Goal: Information Seeking & Learning: Learn about a topic

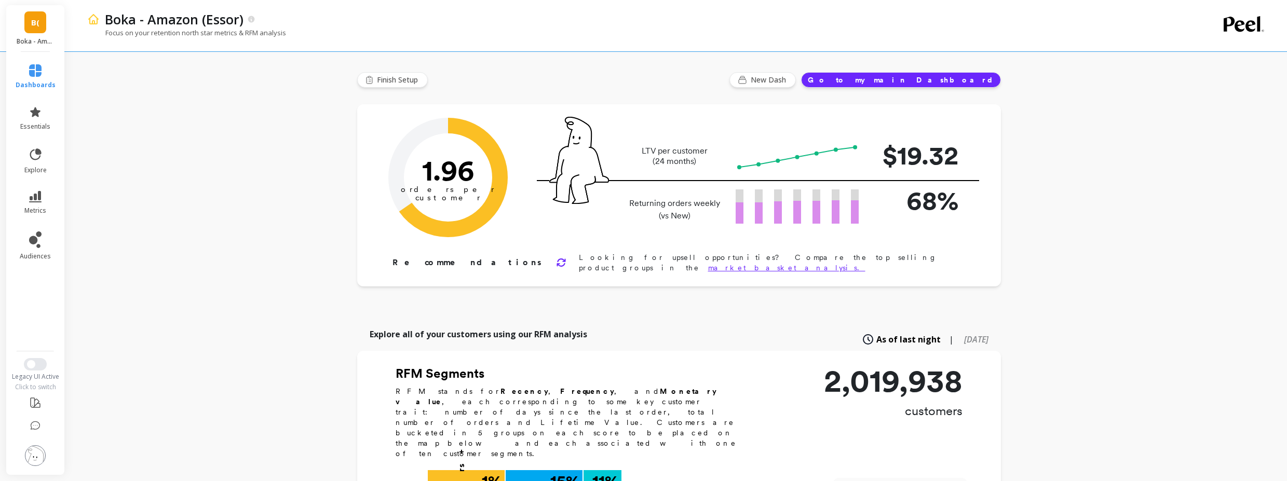
click at [42, 102] on li "essentials" at bounding box center [35, 118] width 52 height 37
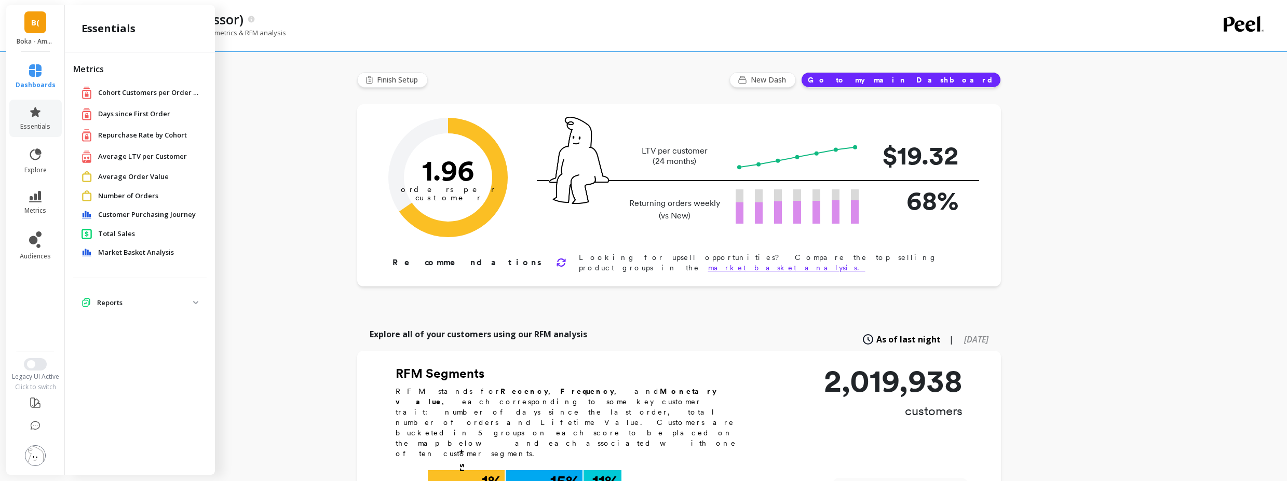
click at [142, 250] on span "Market Basket Analysis" at bounding box center [136, 253] width 76 height 10
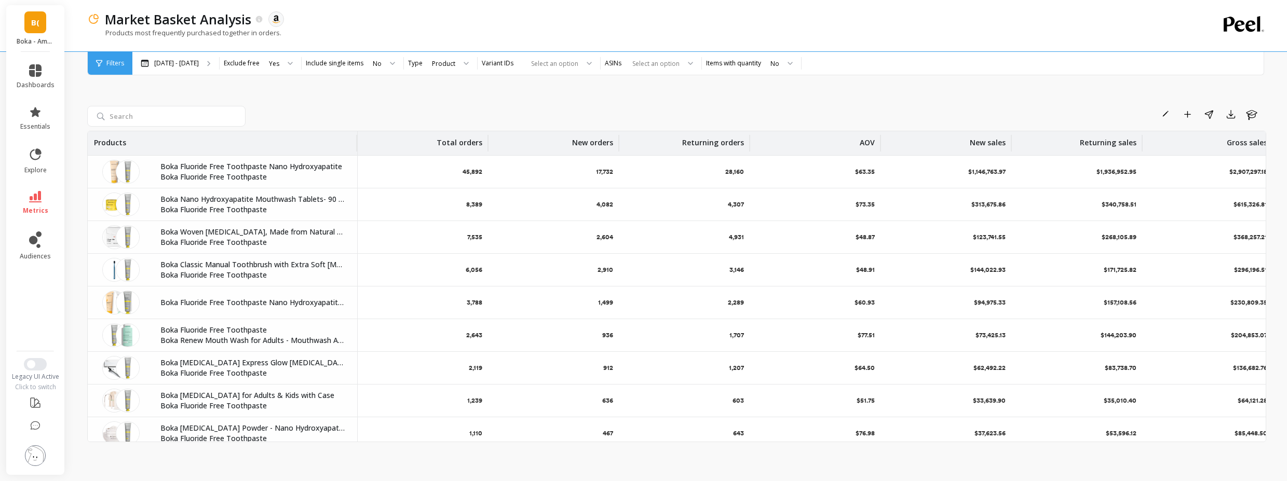
scroll to position [0, 146]
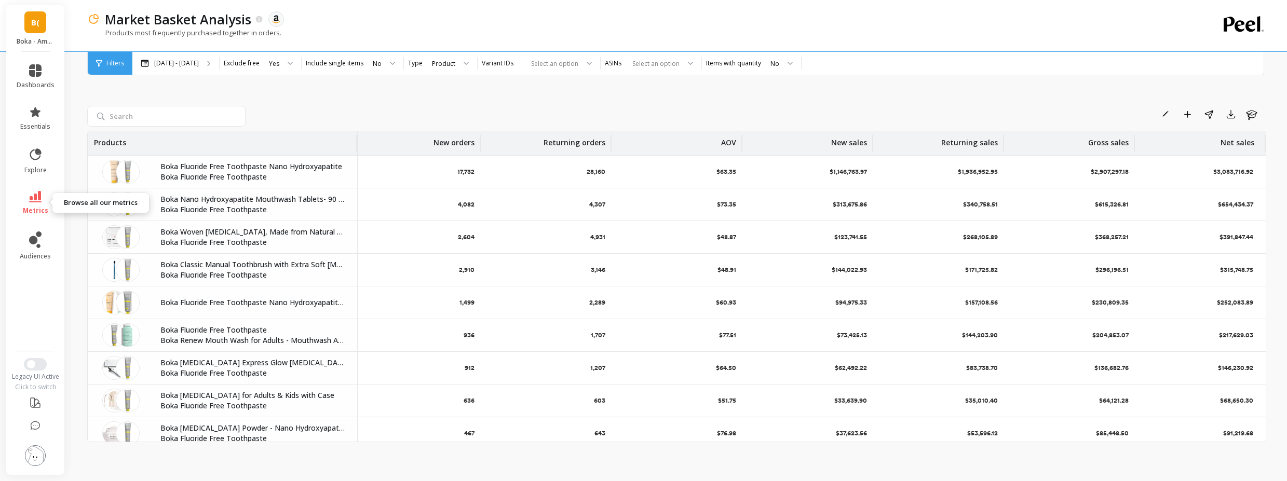
click at [43, 204] on link "metrics" at bounding box center [36, 203] width 38 height 24
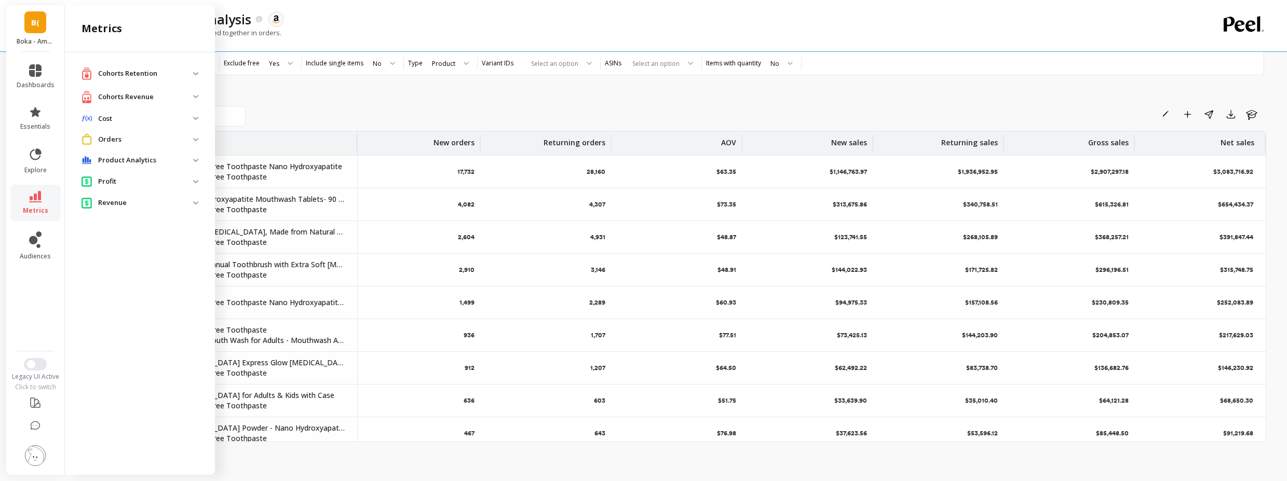
click at [55, 146] on li "explore" at bounding box center [35, 160] width 50 height 39
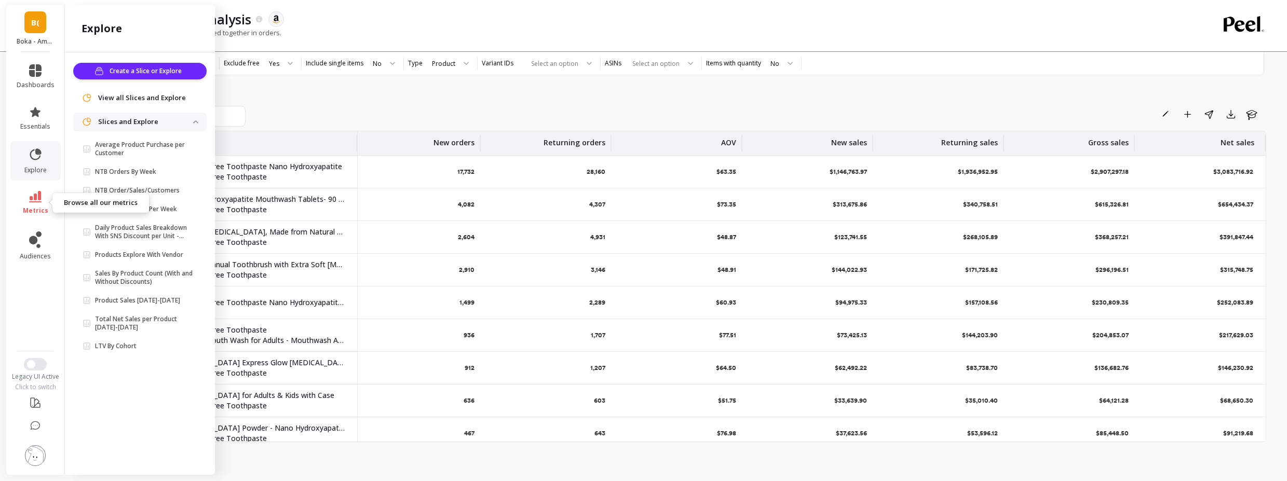
click at [35, 198] on icon at bounding box center [35, 196] width 12 height 11
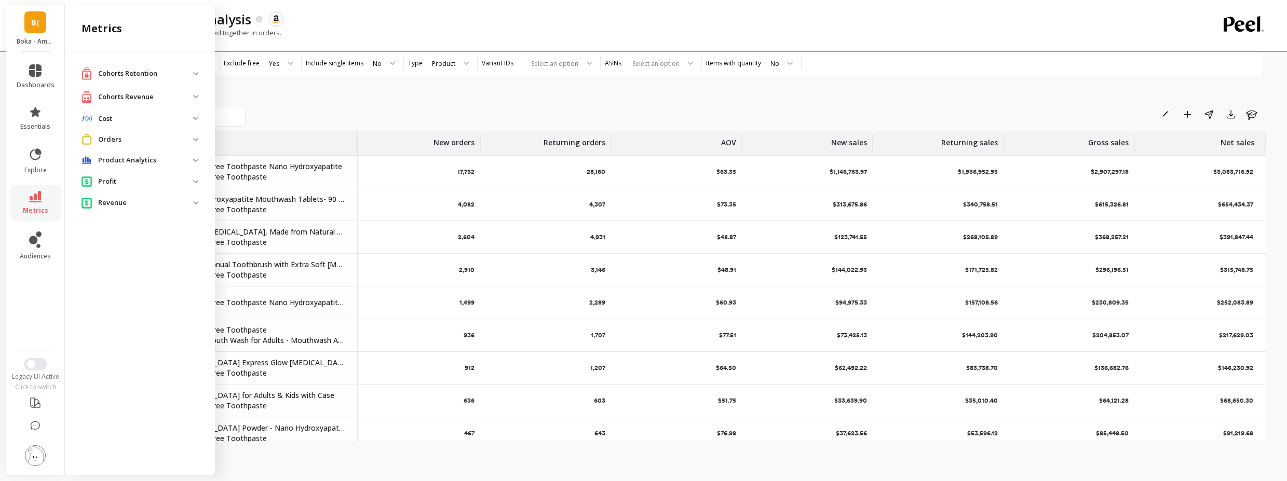
click at [139, 144] on p "Orders" at bounding box center [145, 139] width 95 height 10
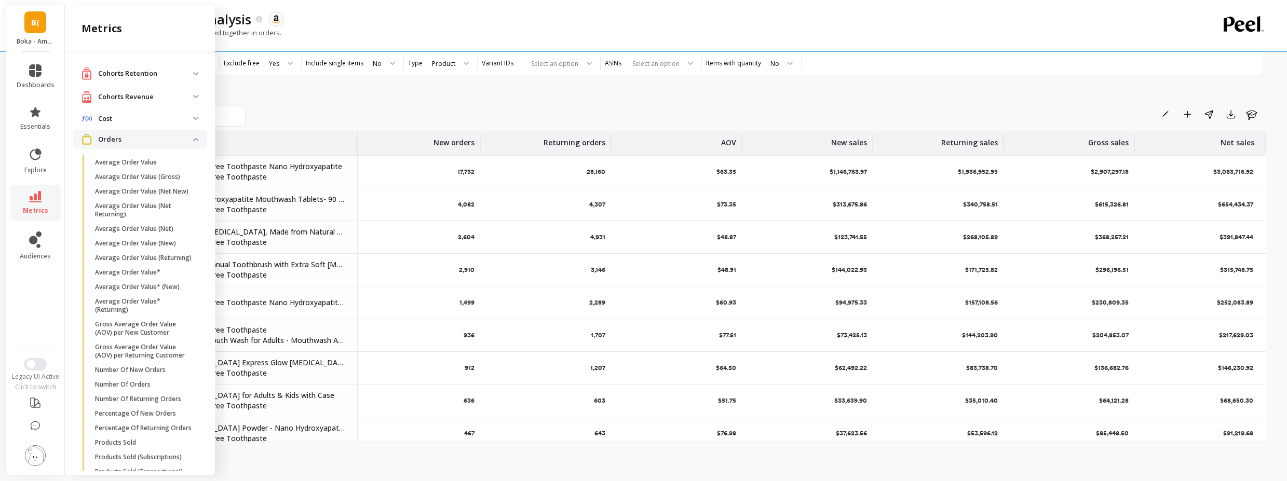
click at [139, 144] on p "Orders" at bounding box center [145, 139] width 95 height 10
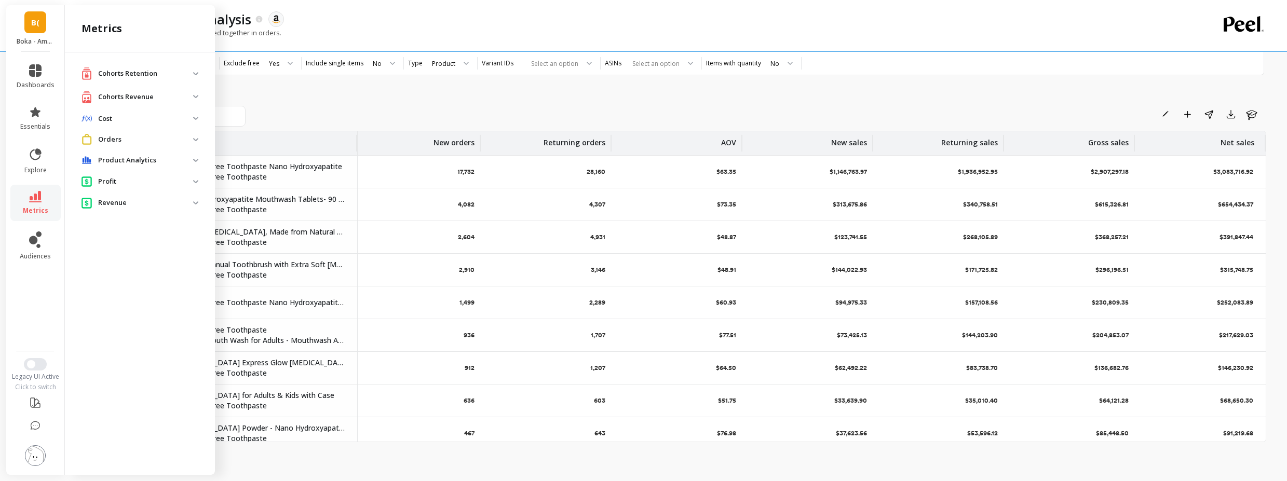
click at [130, 180] on p "Profit" at bounding box center [145, 181] width 95 height 10
click at [126, 208] on p "Revenue" at bounding box center [145, 203] width 95 height 10
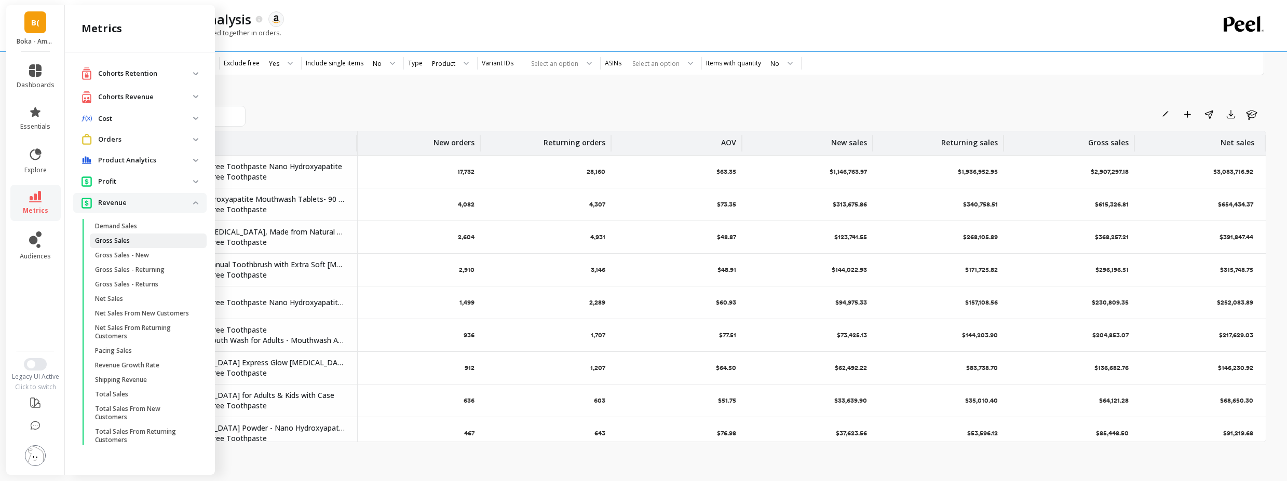
click at [134, 237] on span "Gross Sales" at bounding box center [144, 241] width 99 height 8
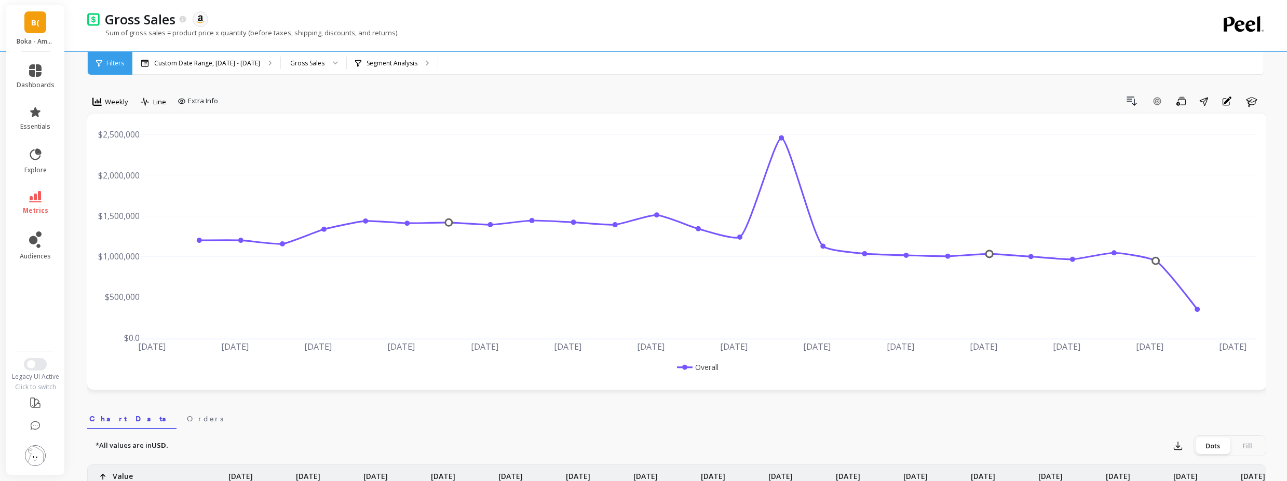
click at [31, 189] on li "metrics" at bounding box center [35, 203] width 50 height 36
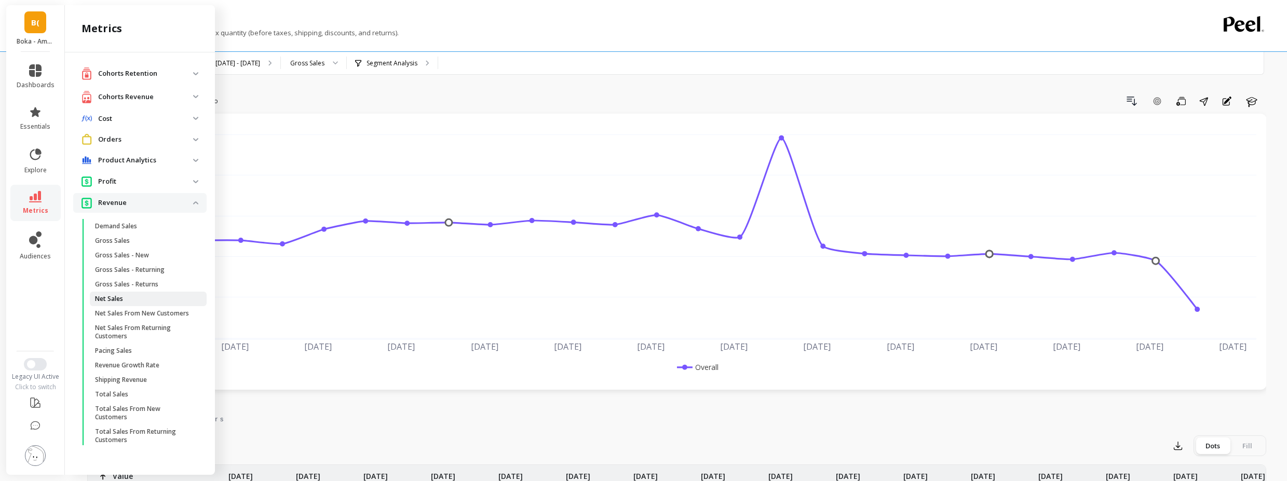
click at [153, 301] on span "Net Sales" at bounding box center [144, 299] width 99 height 8
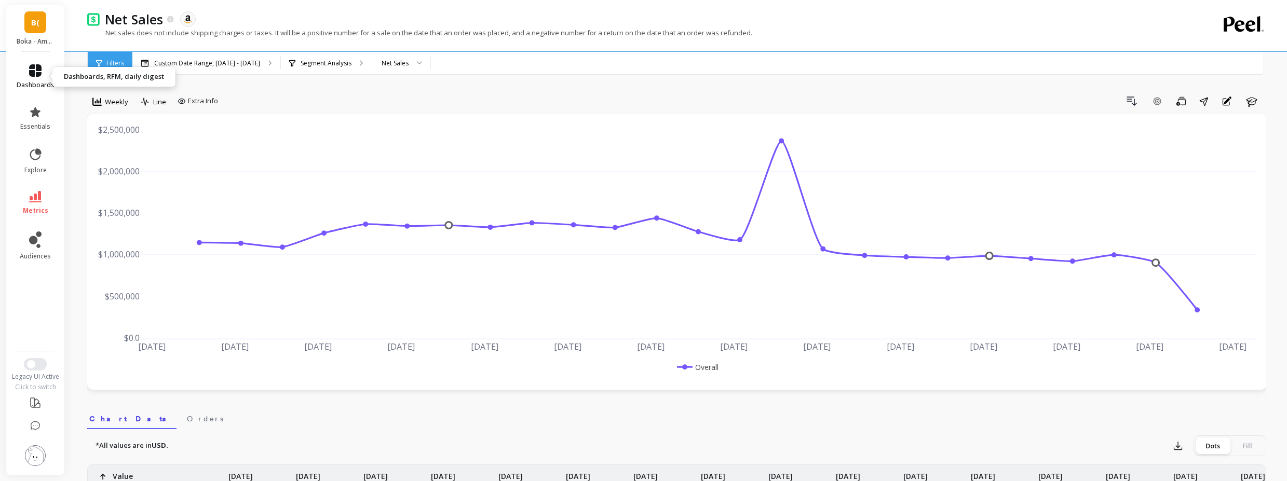
click at [40, 78] on link "dashboards" at bounding box center [36, 76] width 38 height 25
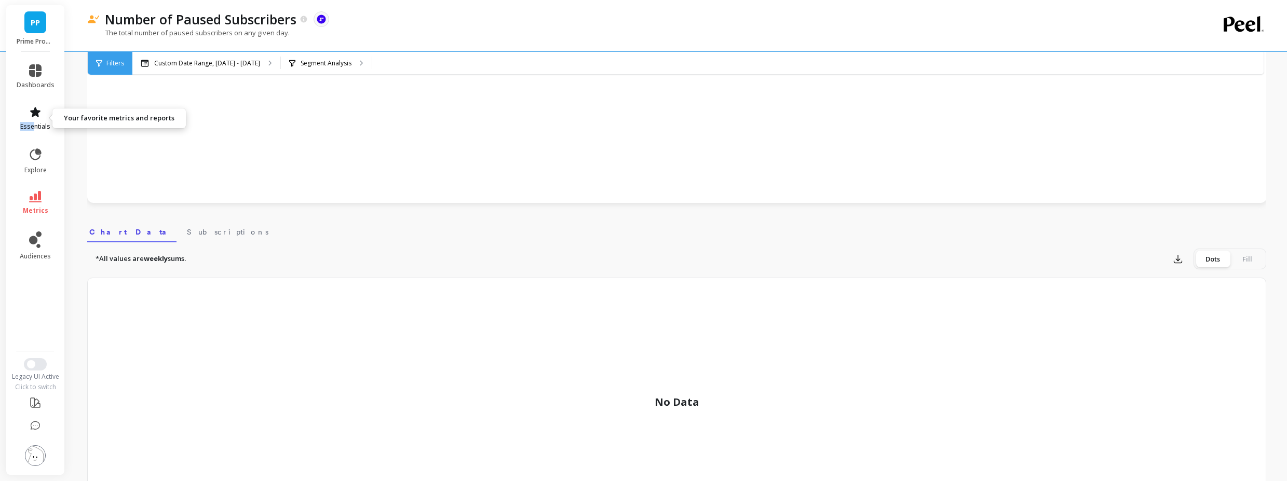
drag, startPoint x: 34, startPoint y: 101, endPoint x: 34, endPoint y: 124, distance: 22.8
click at [34, 124] on li "essentials" at bounding box center [35, 118] width 50 height 37
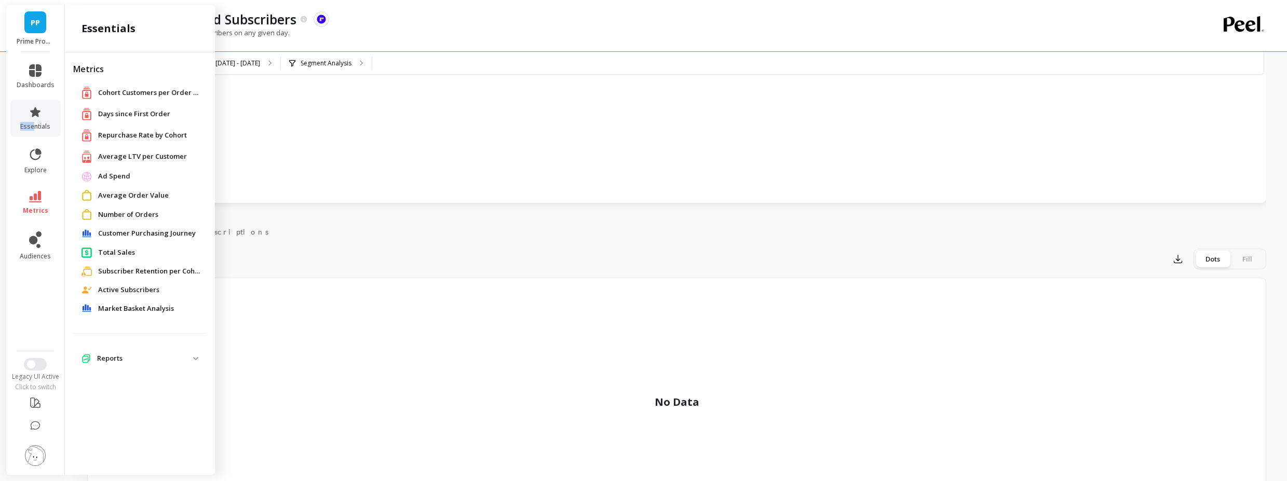
click at [163, 233] on span "Customer Purchasing Journey" at bounding box center [147, 233] width 98 height 10
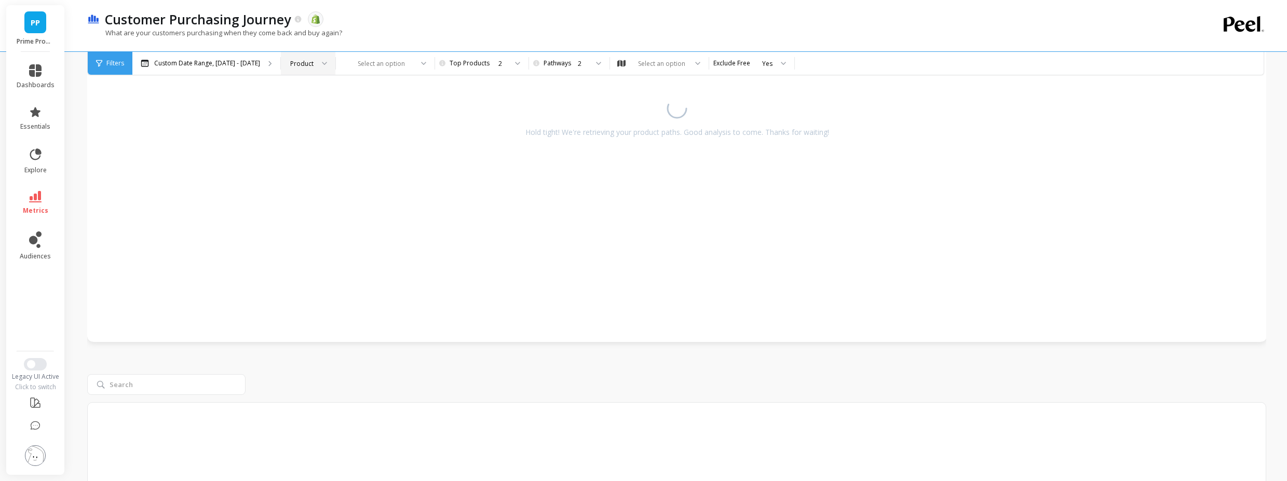
click at [299, 67] on div "Product" at bounding box center [301, 64] width 23 height 10
click at [352, 90] on div "Hold tight! We're retrieving your product paths. Good analysis to come. Thanks …" at bounding box center [677, 114] width 1158 height 355
drag, startPoint x: 523, startPoint y: 127, endPoint x: 812, endPoint y: 144, distance: 289.6
click at [794, 145] on div "Hold tight! We're retrieving your product paths. Good analysis to come. Thanks …" at bounding box center [677, 114] width 1158 height 355
drag, startPoint x: 827, startPoint y: 135, endPoint x: 794, endPoint y: 128, distance: 33.5
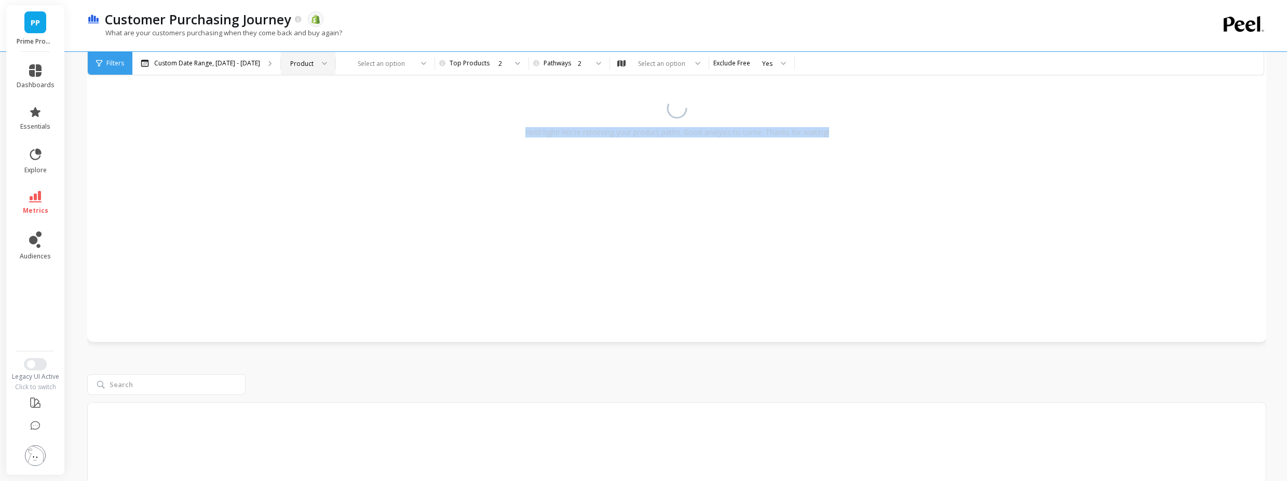
click at [826, 135] on div "Hold tight! We're retrieving your product paths. Good analysis to come. Thanks …" at bounding box center [677, 132] width 304 height 10
click at [790, 127] on div "Hold tight! We're retrieving your product paths. Good analysis to come. Thanks …" at bounding box center [677, 132] width 304 height 10
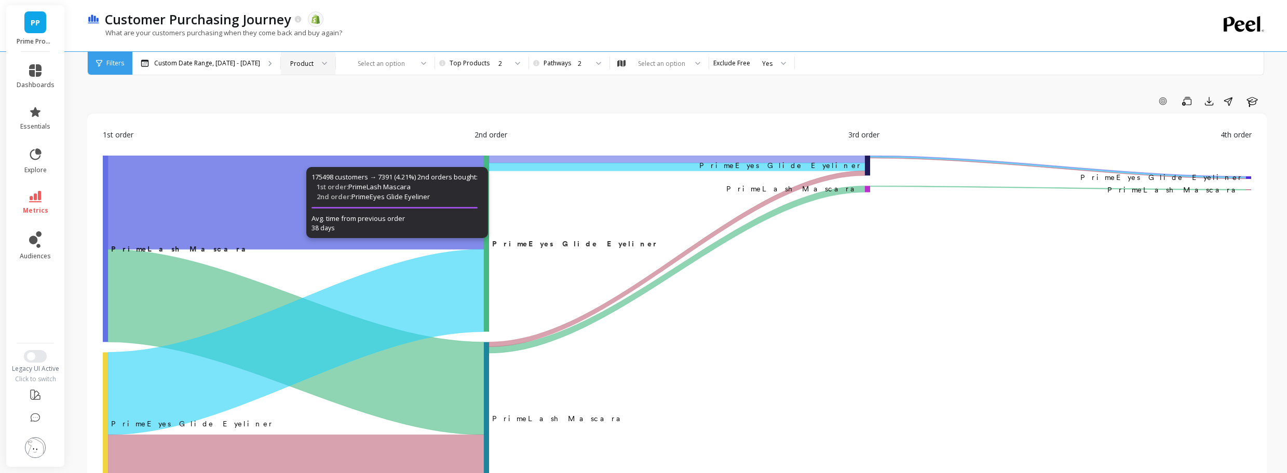
click at [446, 99] on div "Add Goal Save Export Share Learn" at bounding box center [676, 101] width 1179 height 17
click at [114, 186] on icon "A chart." at bounding box center [296, 203] width 376 height 94
click at [419, 190] on div "175498 customers → 7391 (4.21%) 2nd orders bought: 1st order: PrimeLash Mascara…" at bounding box center [397, 202] width 182 height 71
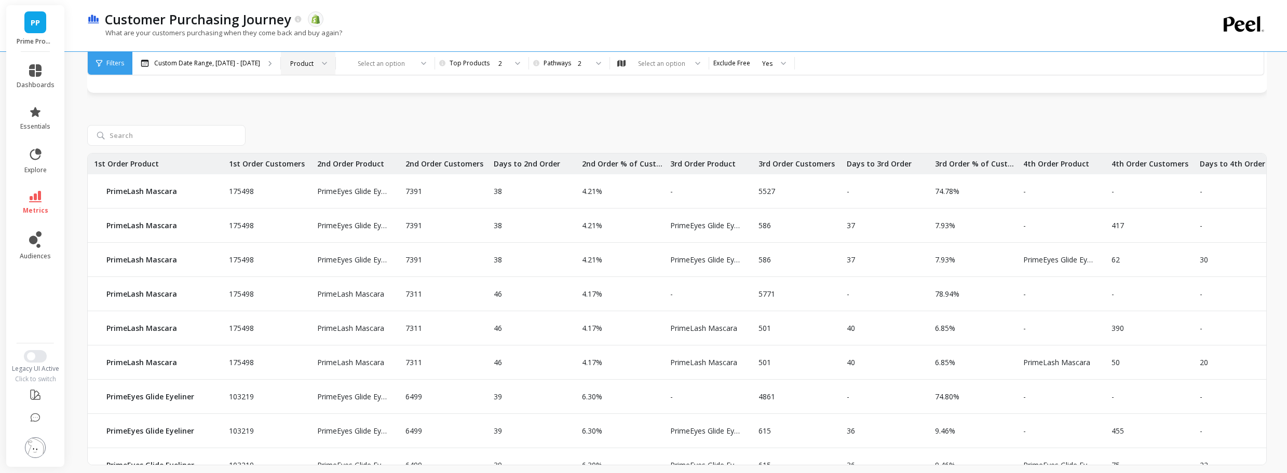
click at [252, 260] on p "175498" at bounding box center [238, 260] width 31 height 10
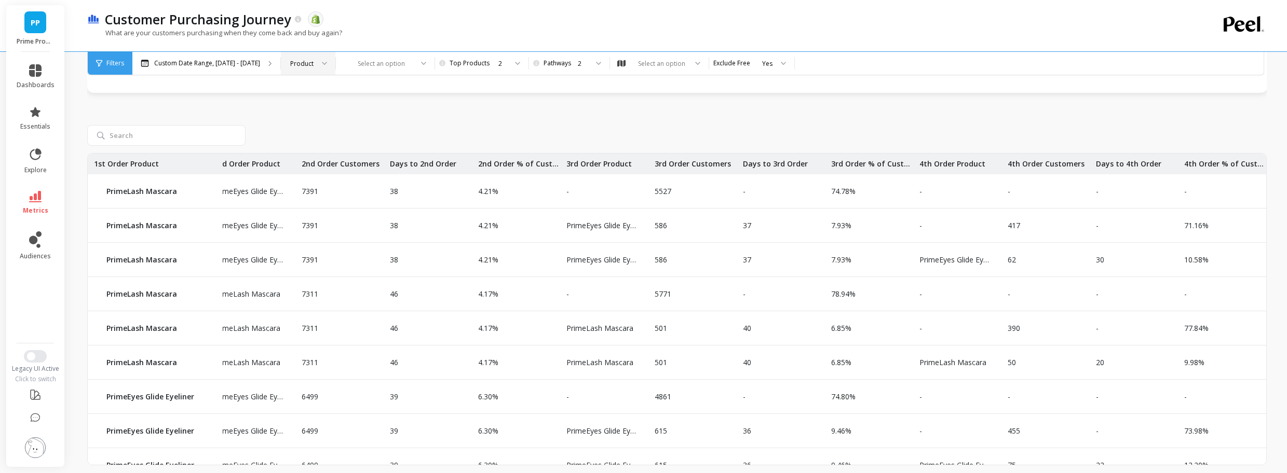
click at [1001, 220] on div "417" at bounding box center [1045, 226] width 88 height 34
click at [1001, 221] on p "417" at bounding box center [1010, 226] width 19 height 10
click at [1004, 223] on p "417" at bounding box center [1010, 226] width 19 height 10
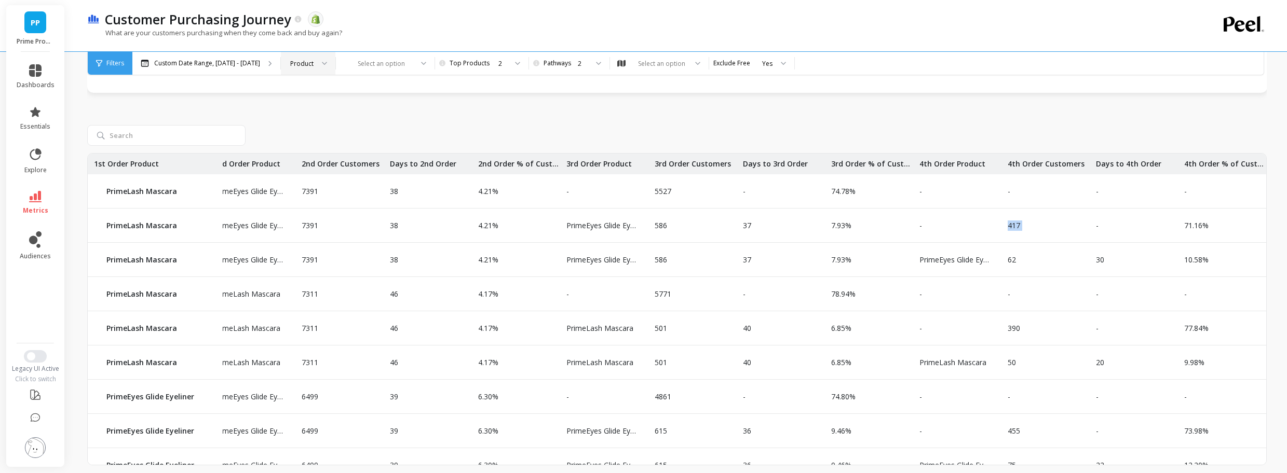
click at [1011, 222] on p "417" at bounding box center [1010, 226] width 19 height 10
click at [1003, 227] on p "417" at bounding box center [1010, 226] width 19 height 10
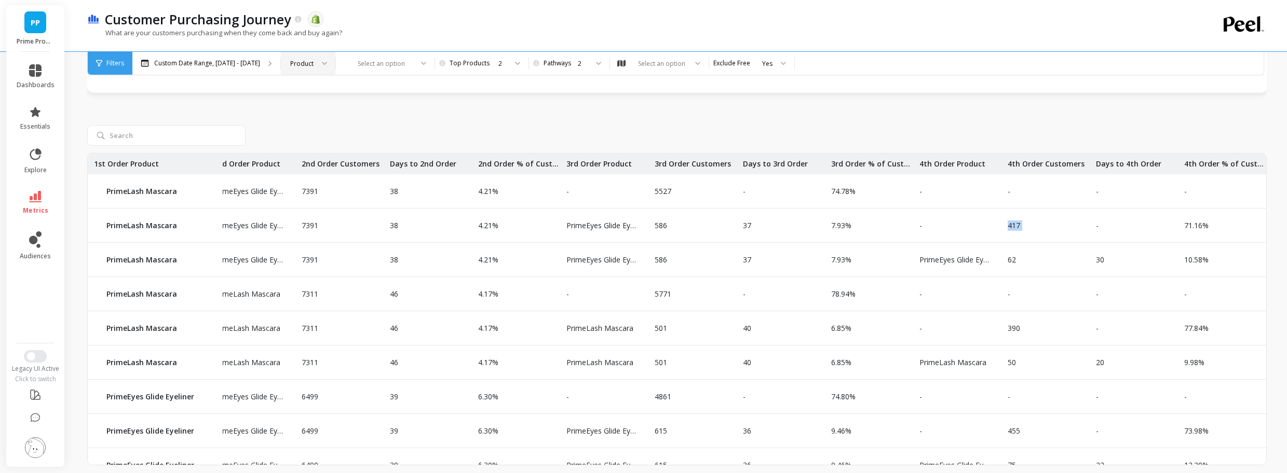
click at [1017, 224] on div "417" at bounding box center [1045, 226] width 88 height 34
click at [1023, 226] on div "417" at bounding box center [1045, 226] width 88 height 34
drag, startPoint x: 1086, startPoint y: 224, endPoint x: 1132, endPoint y: 229, distance: 46.5
click at [1129, 229] on div "-" at bounding box center [1133, 226] width 88 height 34
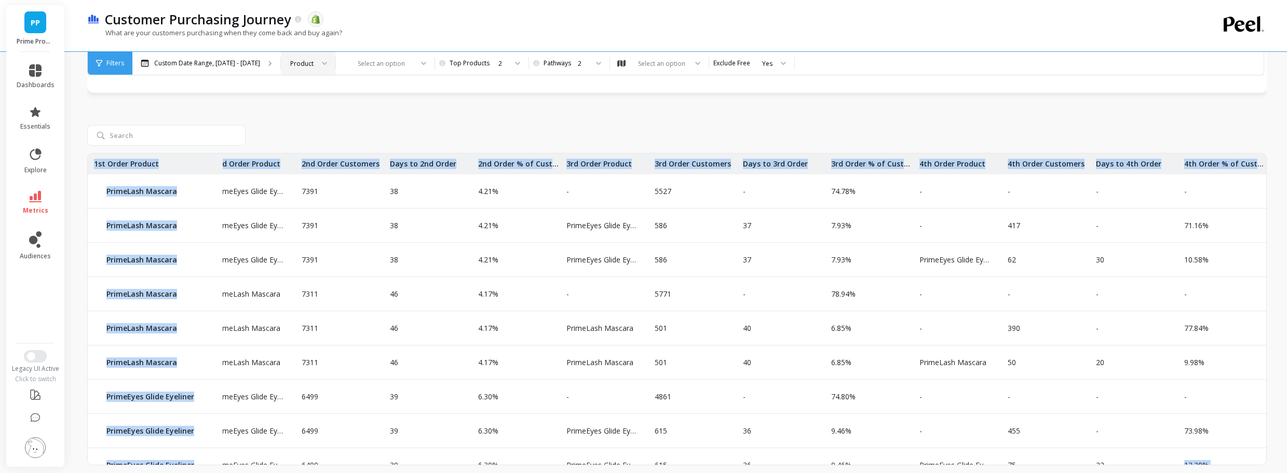
drag, startPoint x: 1203, startPoint y: 457, endPoint x: 1214, endPoint y: 458, distance: 12.0
click at [1214, 458] on div "175498 PrimeEyes Glide Eyeliner PrimeEyes Glide Eyeliner 7391 38 4.21% - 5527 -…" at bounding box center [677, 309] width 1178 height 311
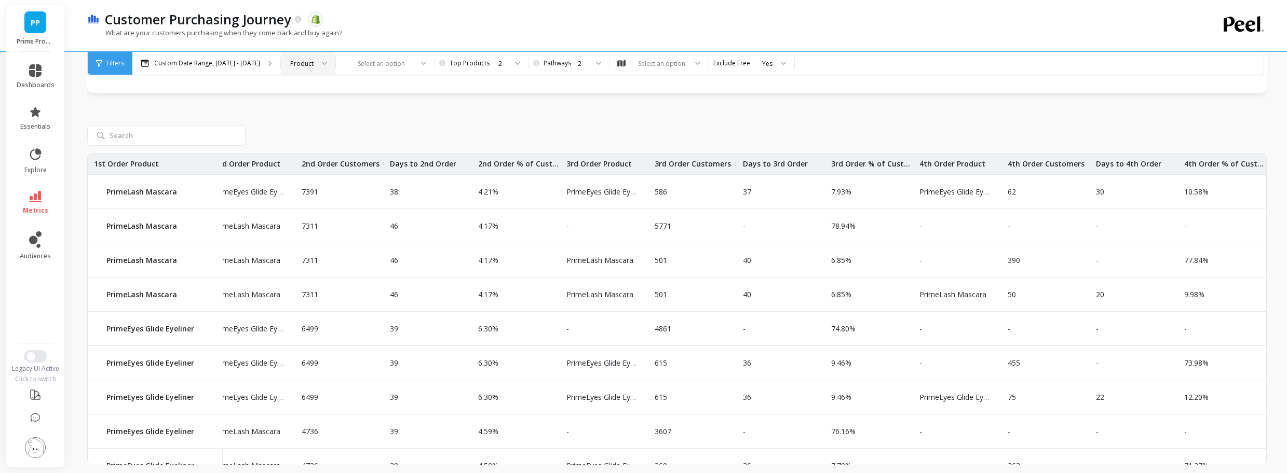
click at [1192, 331] on div "-" at bounding box center [1222, 329] width 88 height 34
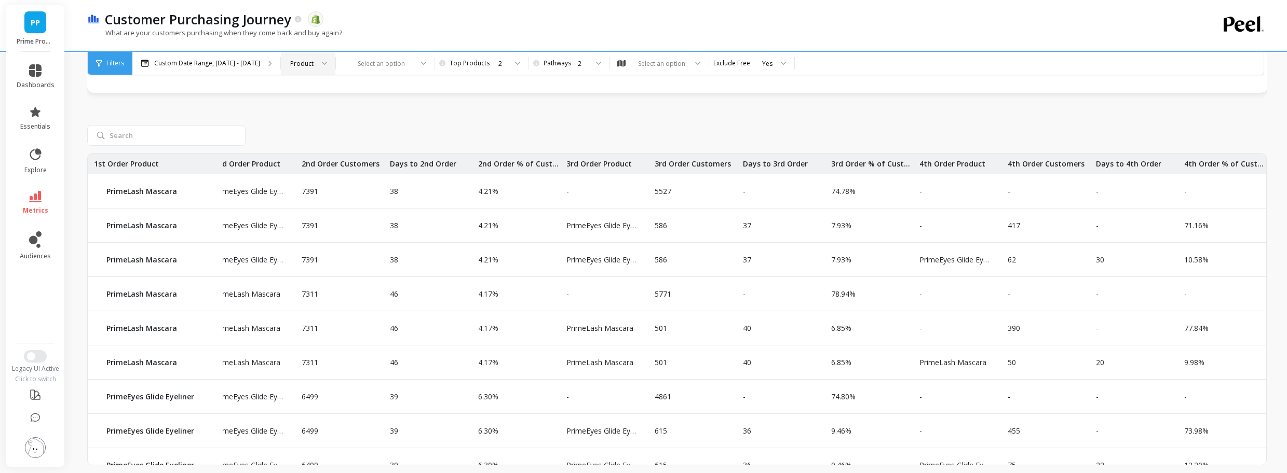
scroll to position [0, 112]
click at [839, 197] on div "74.78%" at bounding box center [869, 191] width 88 height 34
click at [840, 192] on p "74.78%" at bounding box center [840, 191] width 31 height 10
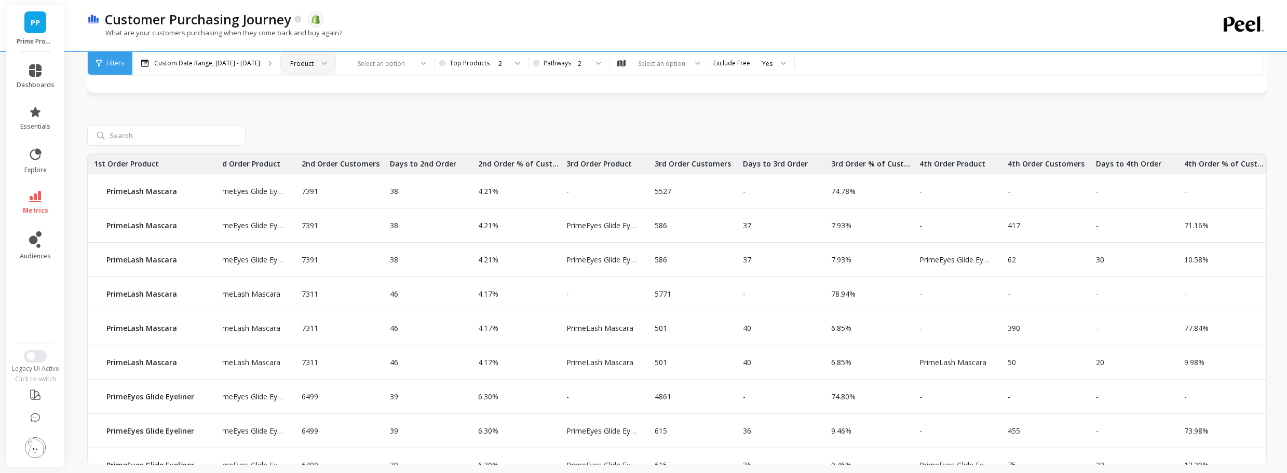
click at [652, 190] on p "5527" at bounding box center [659, 191] width 23 height 10
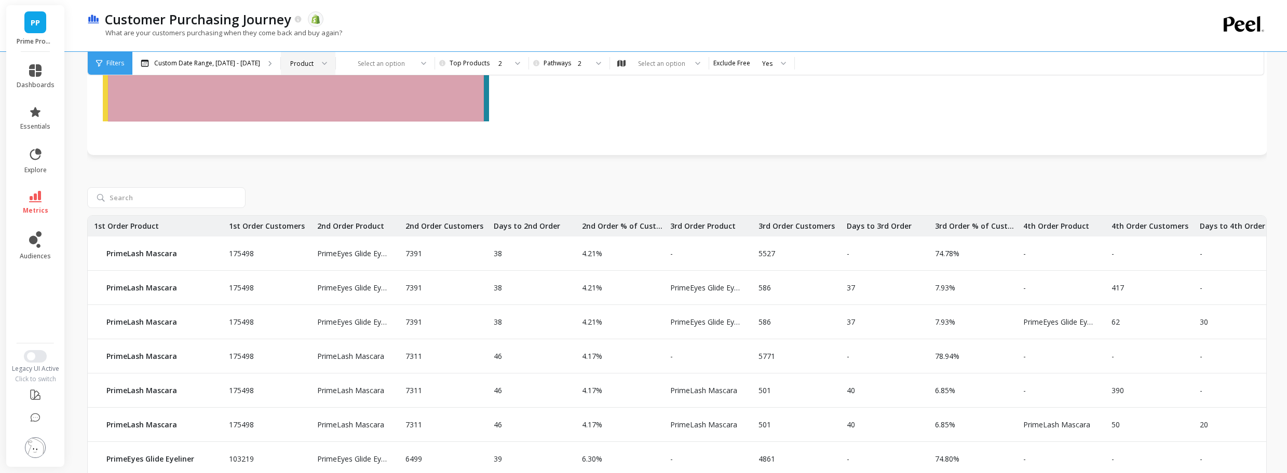
scroll to position [436, 0]
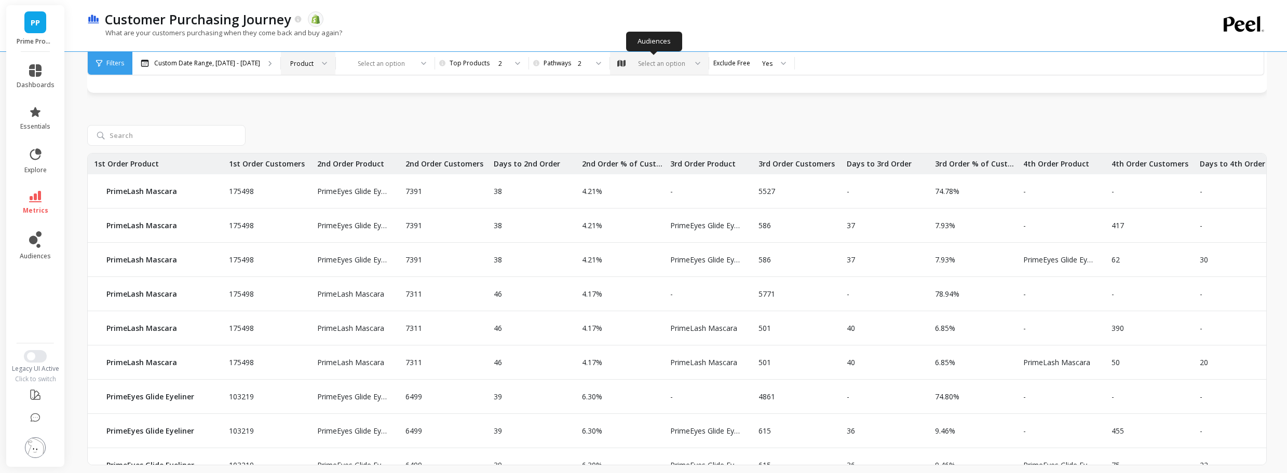
click at [670, 70] on div "Select an option" at bounding box center [659, 63] width 99 height 23
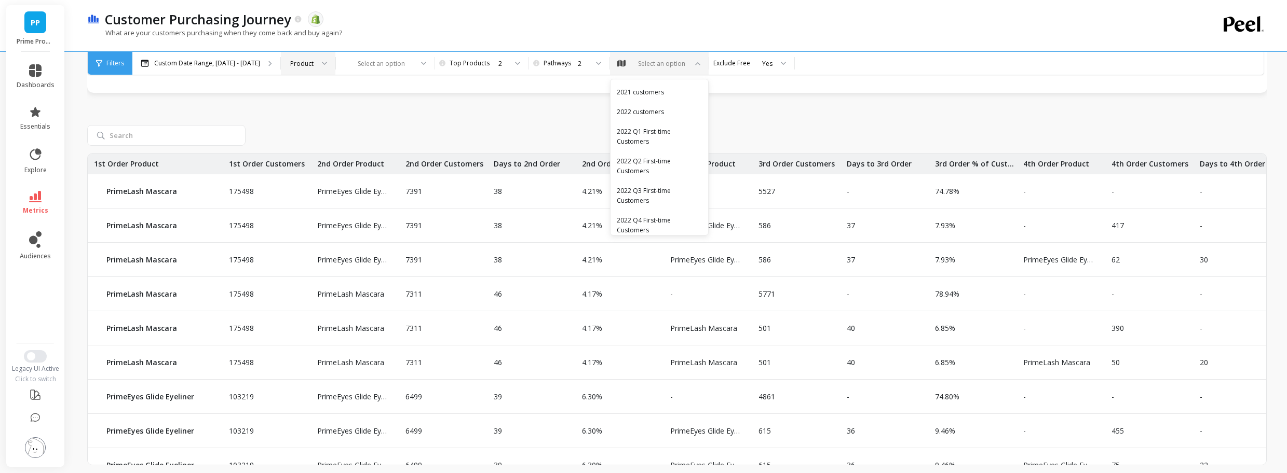
click at [566, 120] on div "175498 PrimeEyes Glide Eyeliner PrimeEyes Glide Eyeliner 7391 38 4.21% - 5527 -…" at bounding box center [676, 284] width 1179 height 362
click at [573, 53] on div "2" at bounding box center [574, 63] width 70 height 23
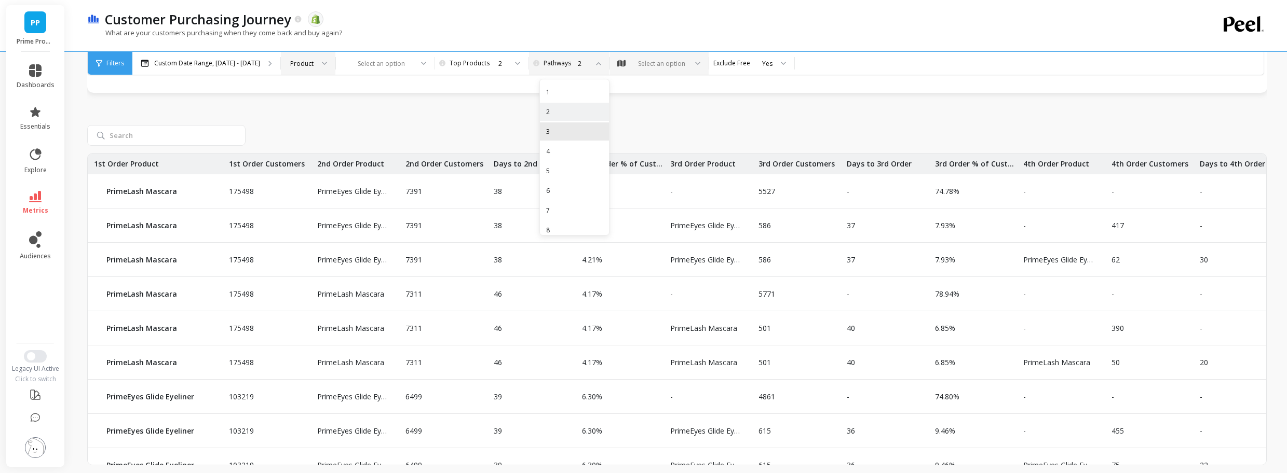
click at [574, 130] on div "3" at bounding box center [574, 132] width 57 height 10
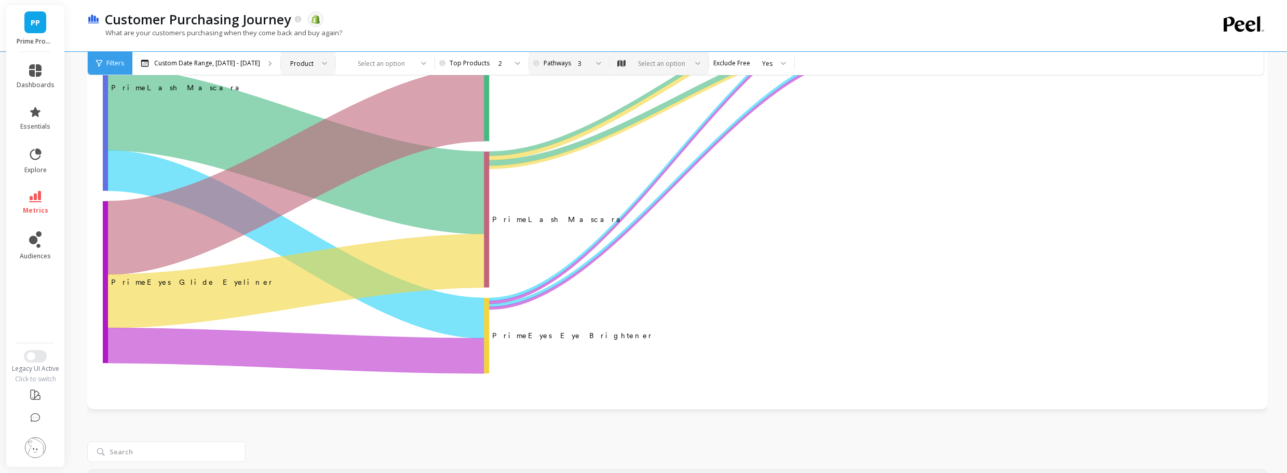
scroll to position [62, 0]
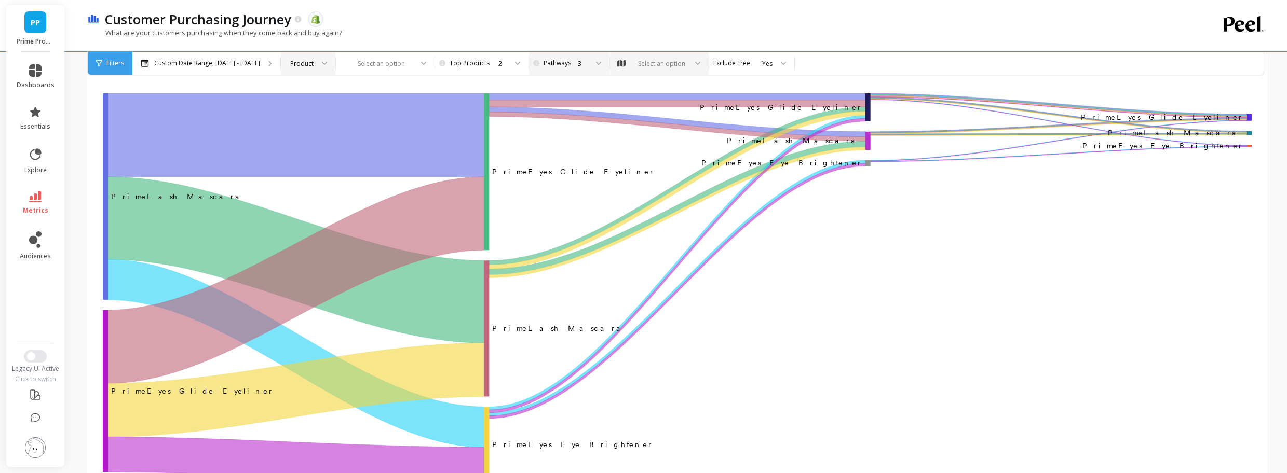
click at [581, 66] on div "3" at bounding box center [583, 64] width 10 height 10
click at [557, 105] on div "2" at bounding box center [574, 112] width 69 height 18
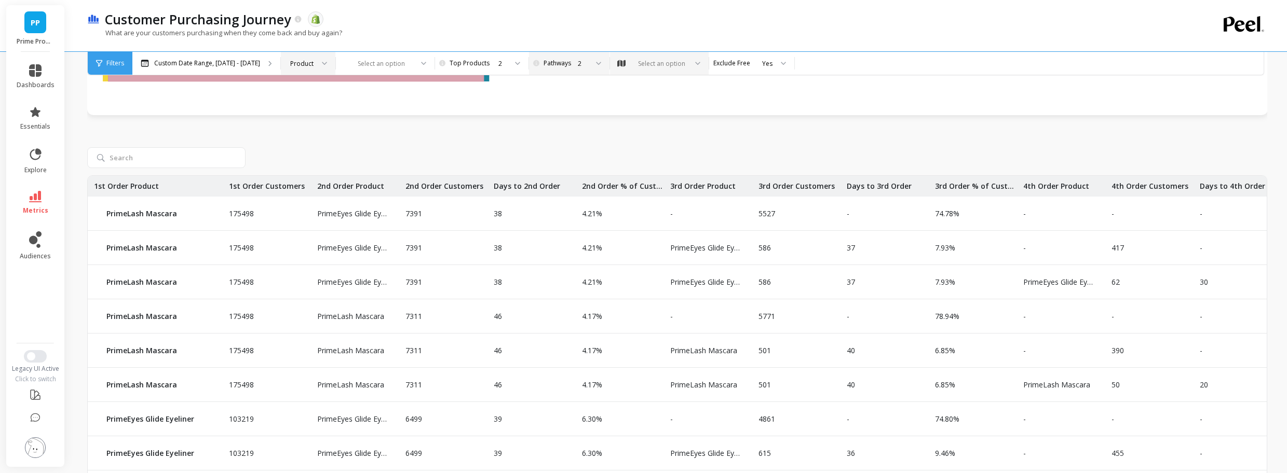
scroll to position [436, 0]
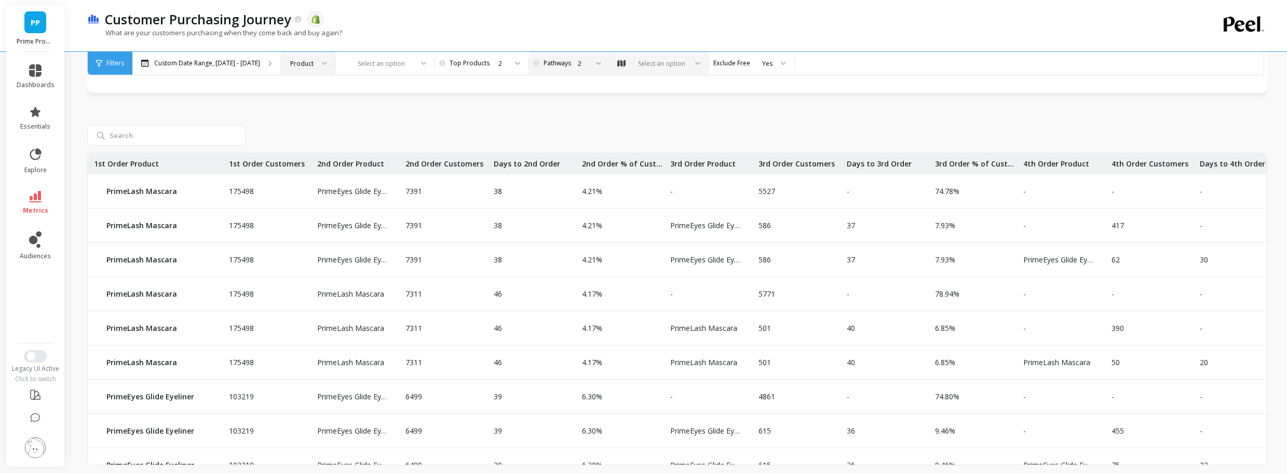
drag, startPoint x: 602, startPoint y: 174, endPoint x: 706, endPoint y: 116, distance: 118.7
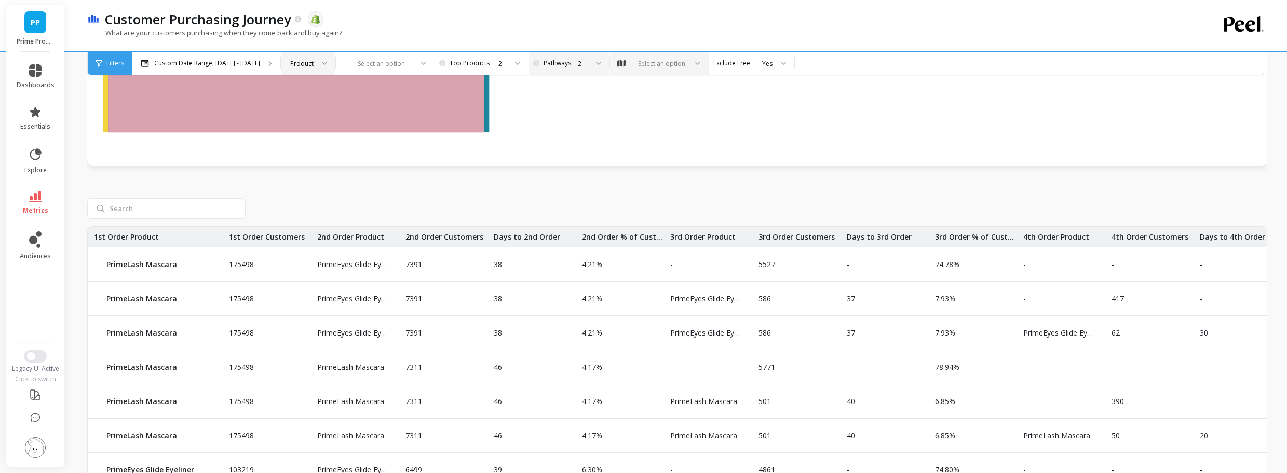
scroll to position [187, 0]
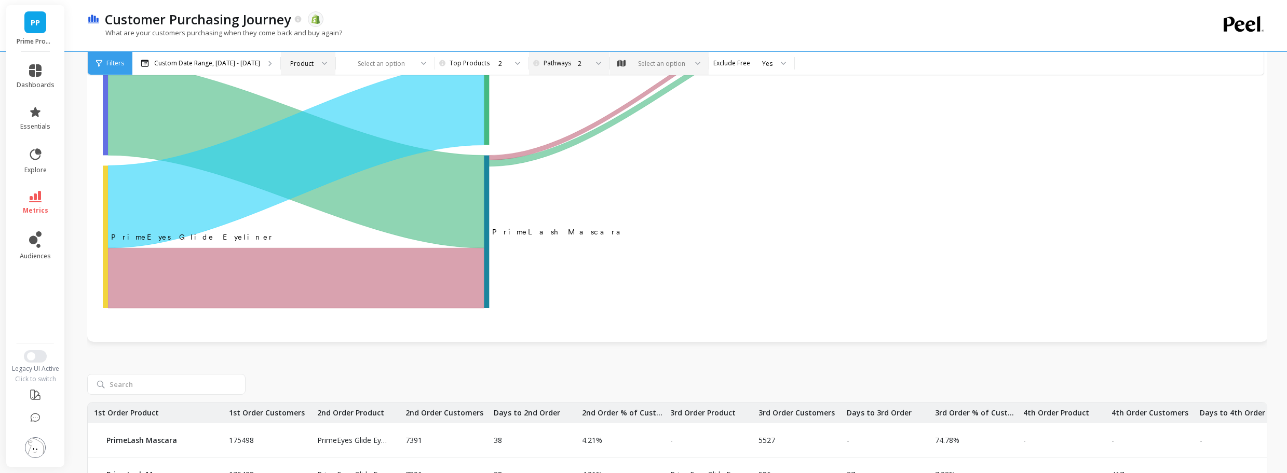
click at [550, 73] on div "2" at bounding box center [574, 63] width 70 height 23
click at [552, 171] on div "5" at bounding box center [574, 171] width 57 height 10
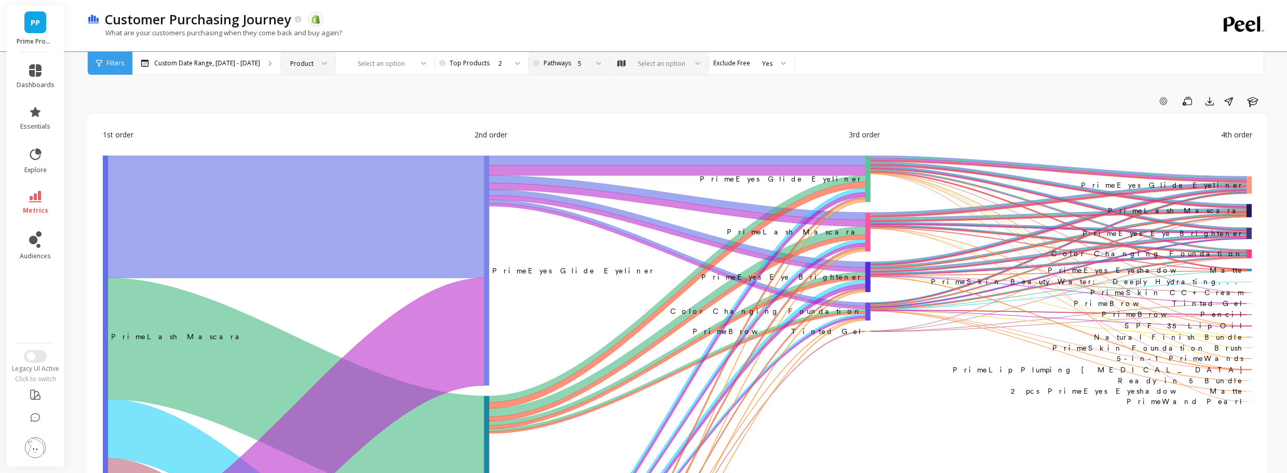
click at [566, 69] on div "5" at bounding box center [574, 63] width 70 height 23
click at [503, 102] on div "Add Goal Save Export Share Learn" at bounding box center [677, 101] width 1180 height 17
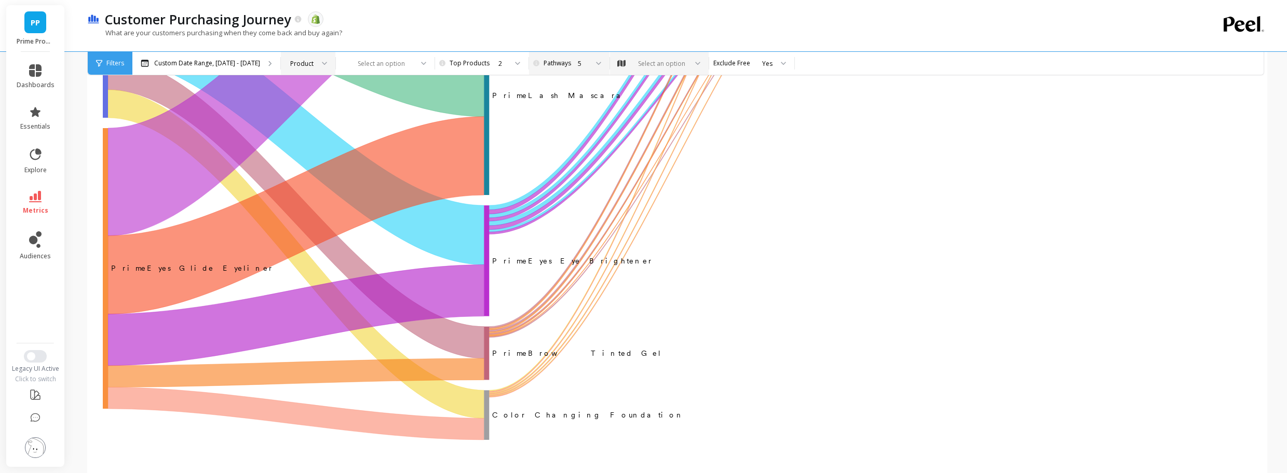
scroll to position [436, 0]
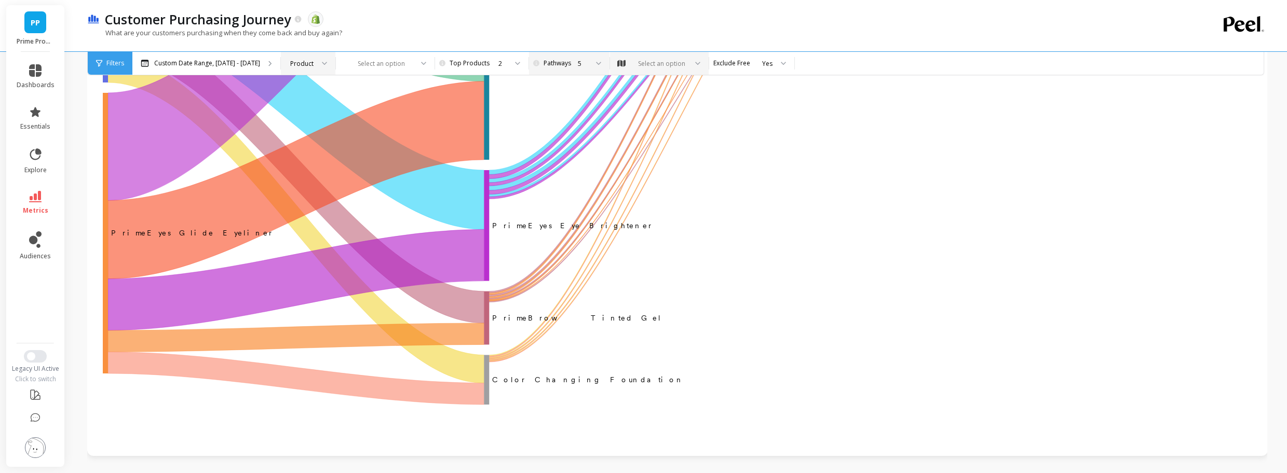
click at [549, 67] on div "5" at bounding box center [568, 64] width 39 height 10
click at [558, 221] on div "10" at bounding box center [574, 222] width 57 height 10
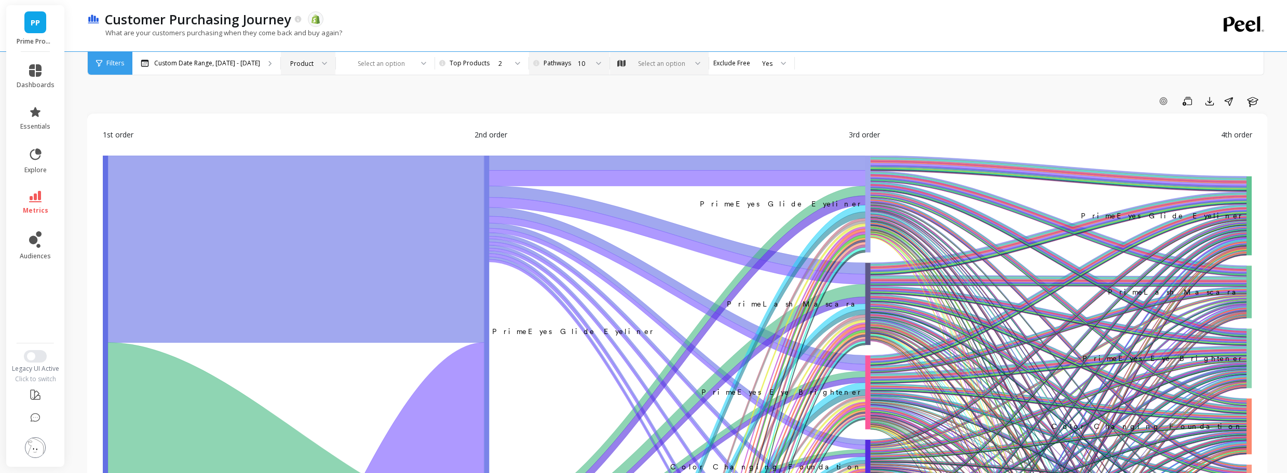
click at [571, 69] on div "10" at bounding box center [574, 63] width 70 height 23
click at [565, 97] on div "1" at bounding box center [574, 92] width 69 height 18
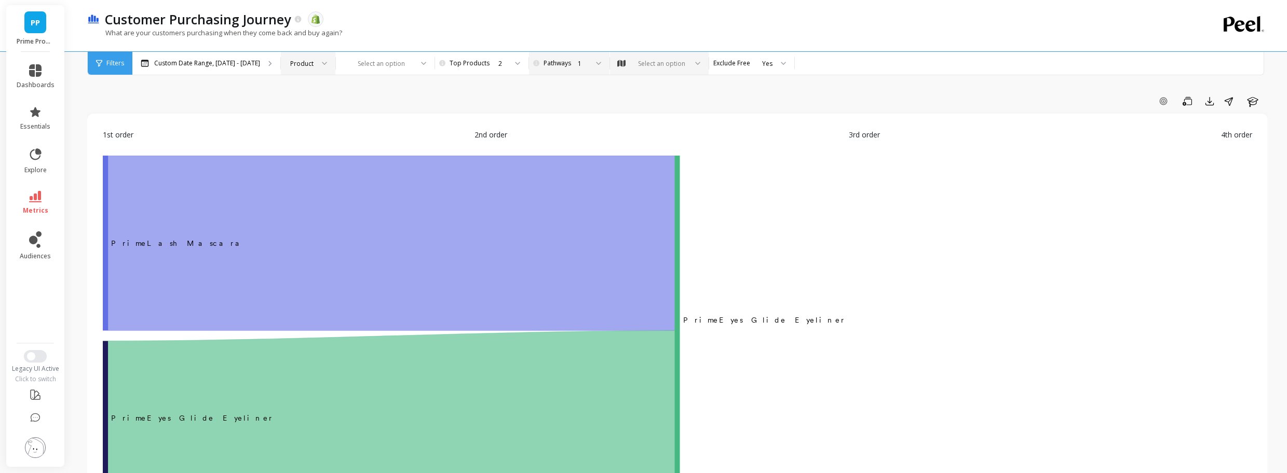
click at [554, 71] on div "1" at bounding box center [574, 63] width 70 height 23
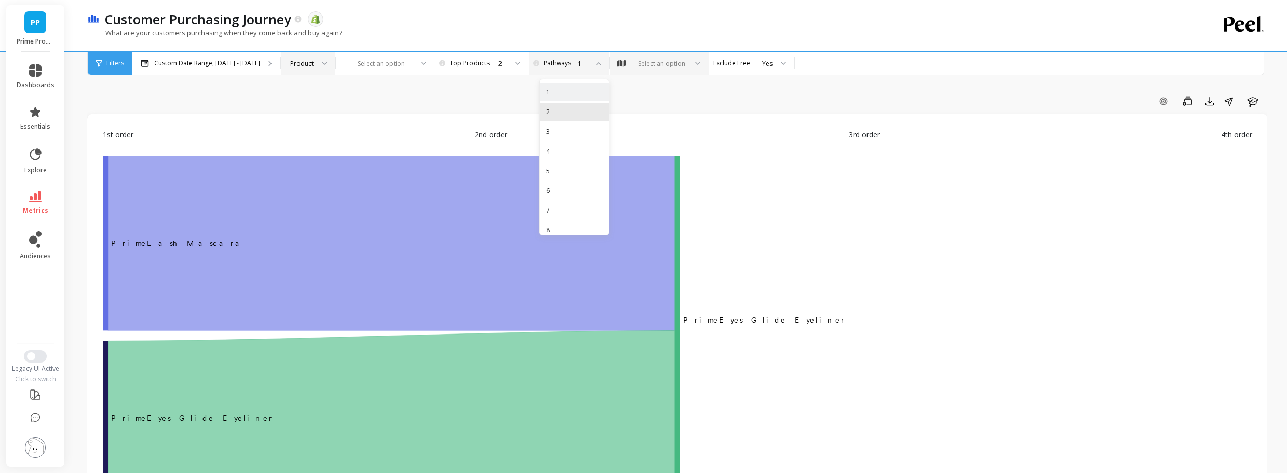
click at [548, 111] on div "2" at bounding box center [574, 112] width 57 height 10
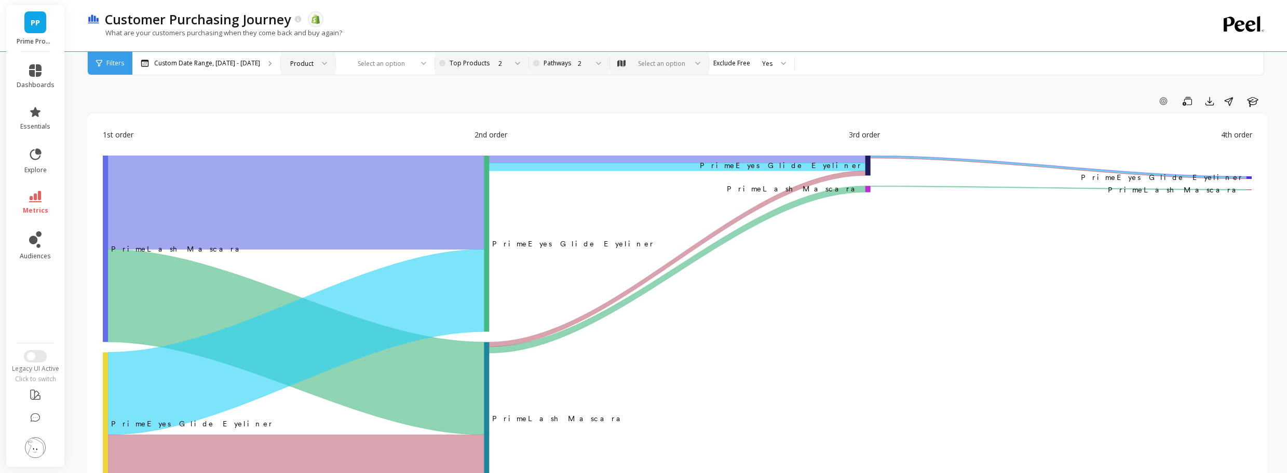
click at [508, 68] on div at bounding box center [514, 63] width 12 height 23
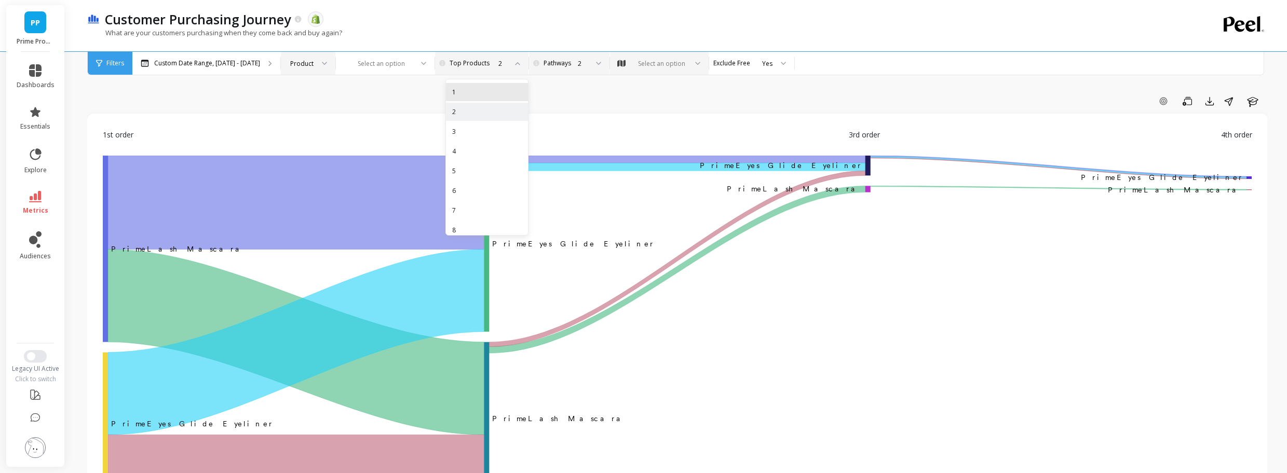
click at [494, 96] on div "1" at bounding box center [487, 92] width 70 height 10
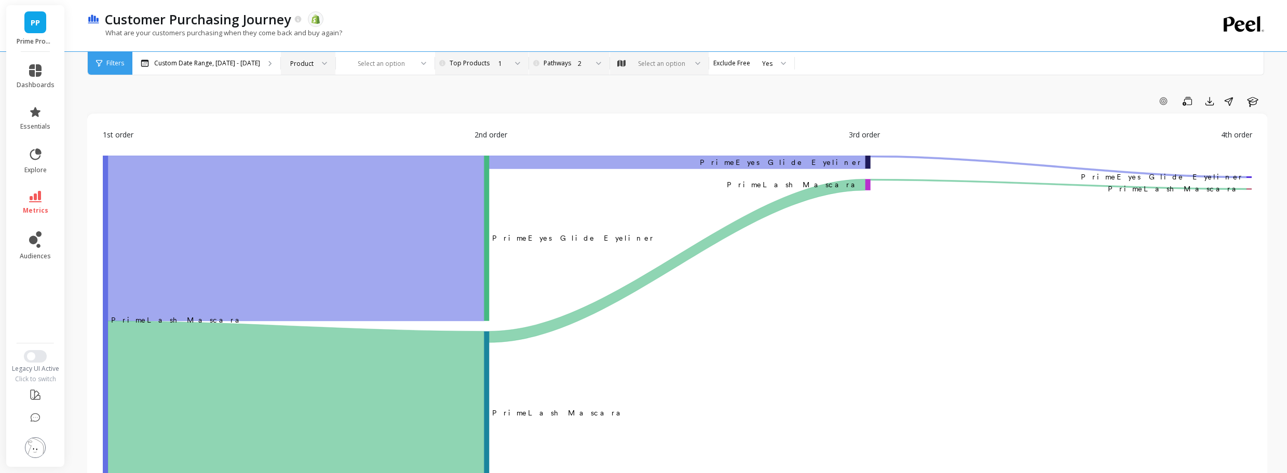
click at [466, 52] on div "1" at bounding box center [486, 63] width 83 height 23
click at [455, 155] on div "4" at bounding box center [487, 151] width 70 height 10
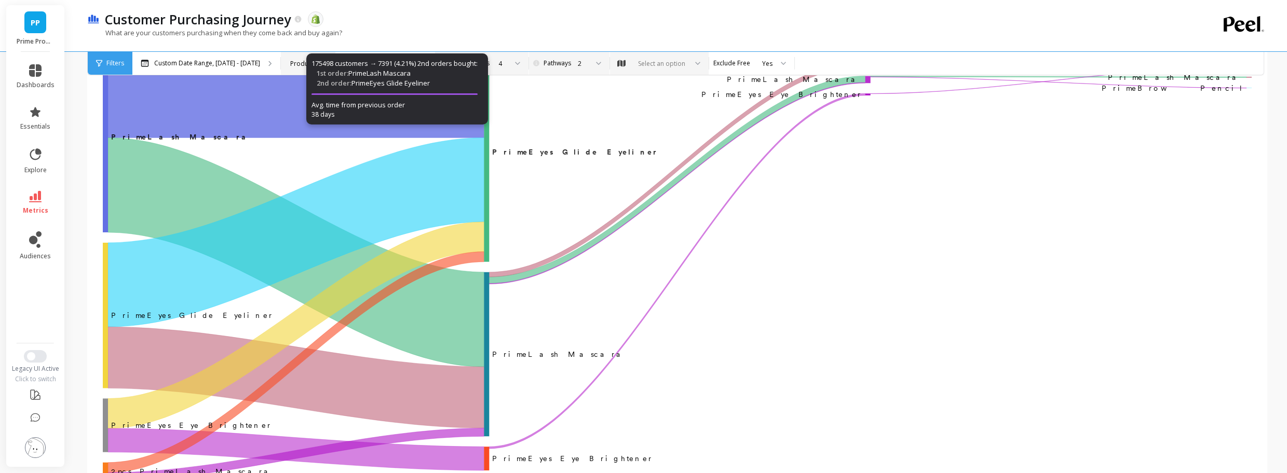
scroll to position [125, 0]
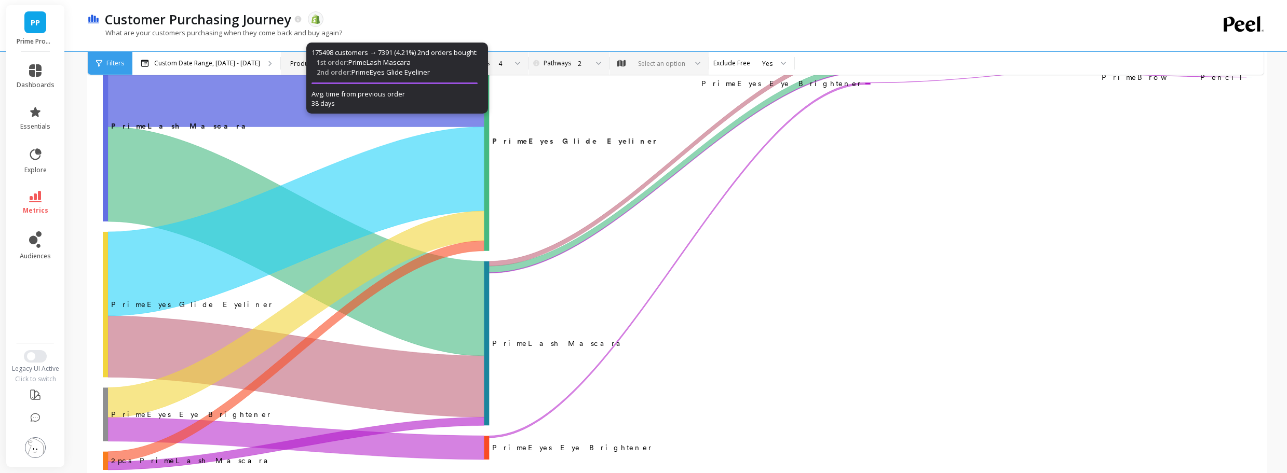
click at [475, 57] on div "175498 customers → 7391 (4.21%) 2nd orders bought: 1st order: PrimeLash Mascara…" at bounding box center [397, 78] width 182 height 71
click at [498, 59] on div "4" at bounding box center [502, 64] width 8 height 10
click at [547, 74] on div "2" at bounding box center [574, 63] width 70 height 23
click at [553, 89] on div "1" at bounding box center [574, 92] width 57 height 10
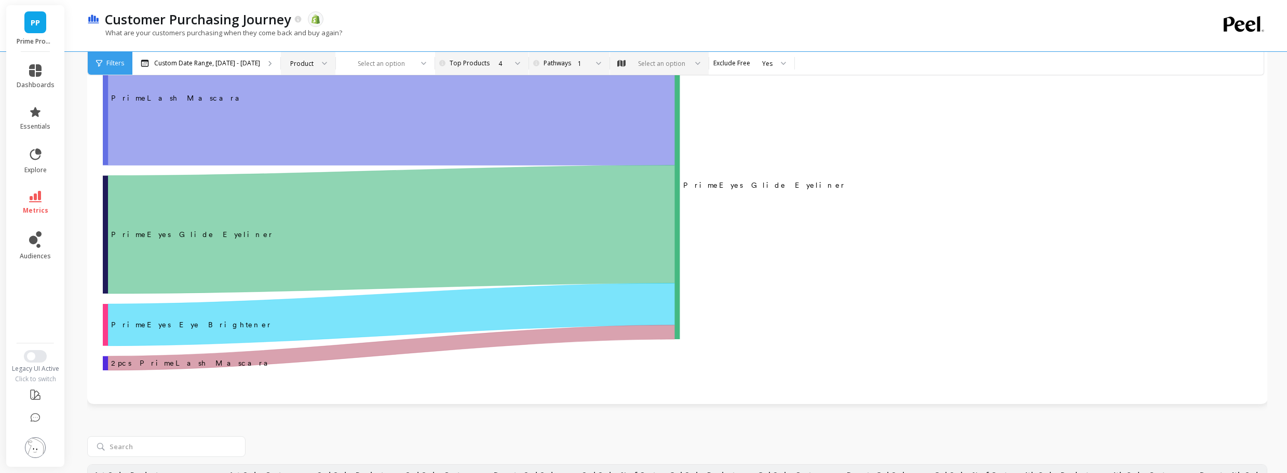
click at [512, 70] on div at bounding box center [514, 63] width 12 height 23
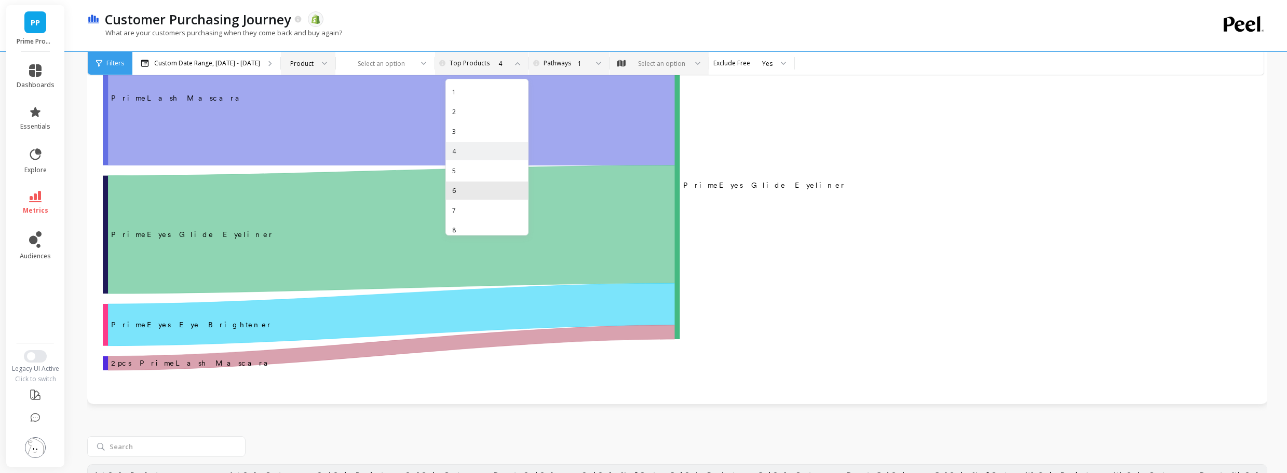
click at [469, 190] on div "6" at bounding box center [487, 191] width 70 height 10
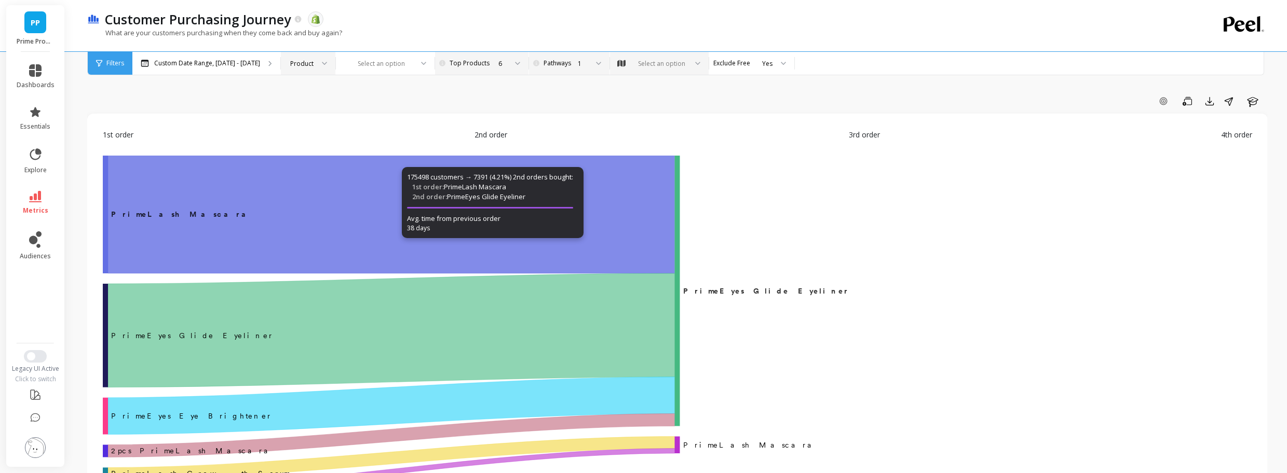
click at [479, 63] on div "6" at bounding box center [481, 64] width 52 height 10
drag, startPoint x: 597, startPoint y: 124, endPoint x: 534, endPoint y: 106, distance: 65.2
click at [592, 122] on div "1st order 2nd order 3rd order 4th order ‌PrimeLash Mascara PrimeEyes Glide Eyel…" at bounding box center [677, 321] width 1180 height 415
click at [527, 101] on div "Add Goal Save Export Share Learn" at bounding box center [677, 101] width 1180 height 17
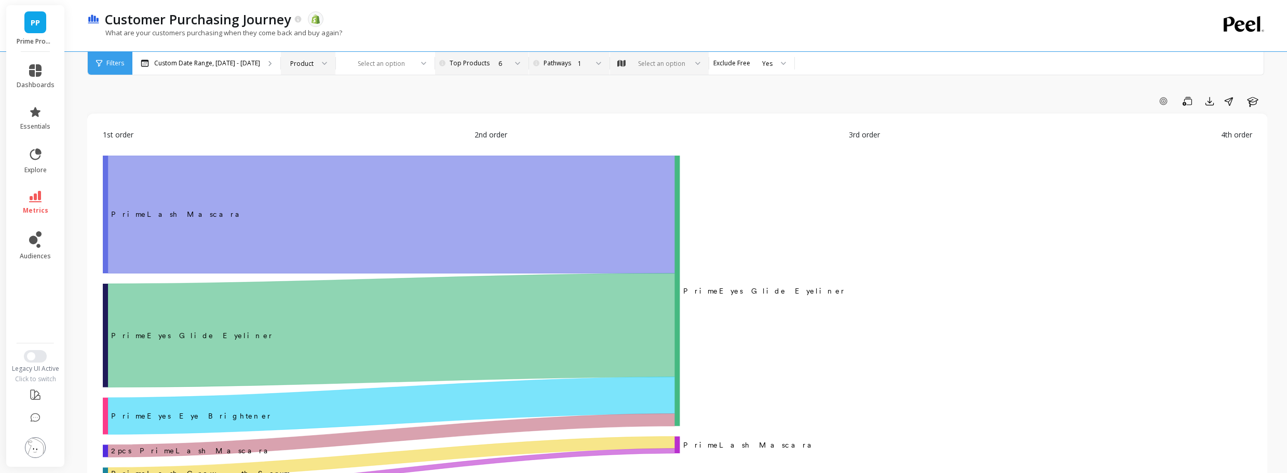
click at [473, 72] on div "6" at bounding box center [486, 63] width 83 height 23
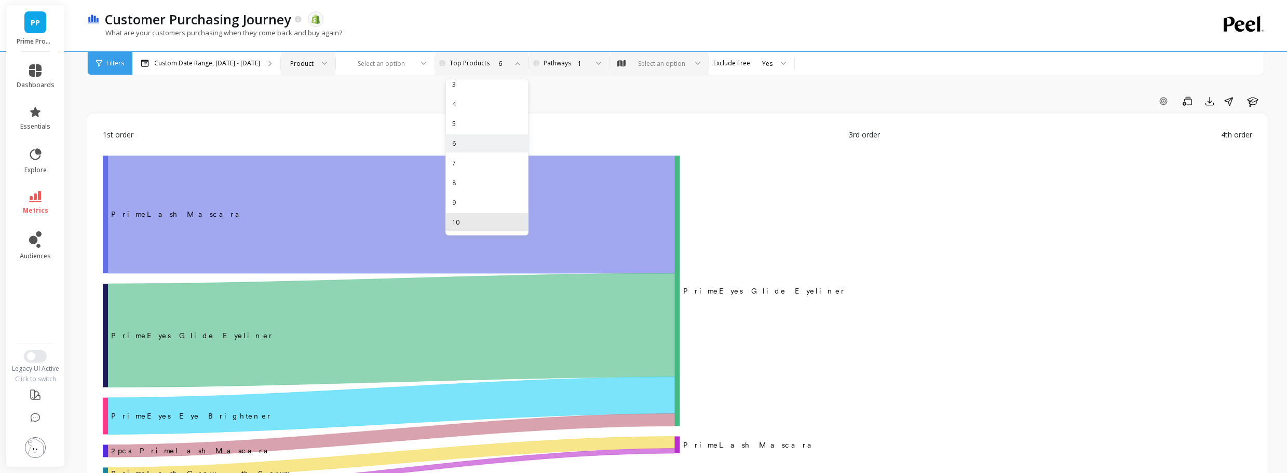
drag, startPoint x: 474, startPoint y: 224, endPoint x: 584, endPoint y: 119, distance: 151.6
click at [474, 224] on div "10" at bounding box center [487, 222] width 70 height 10
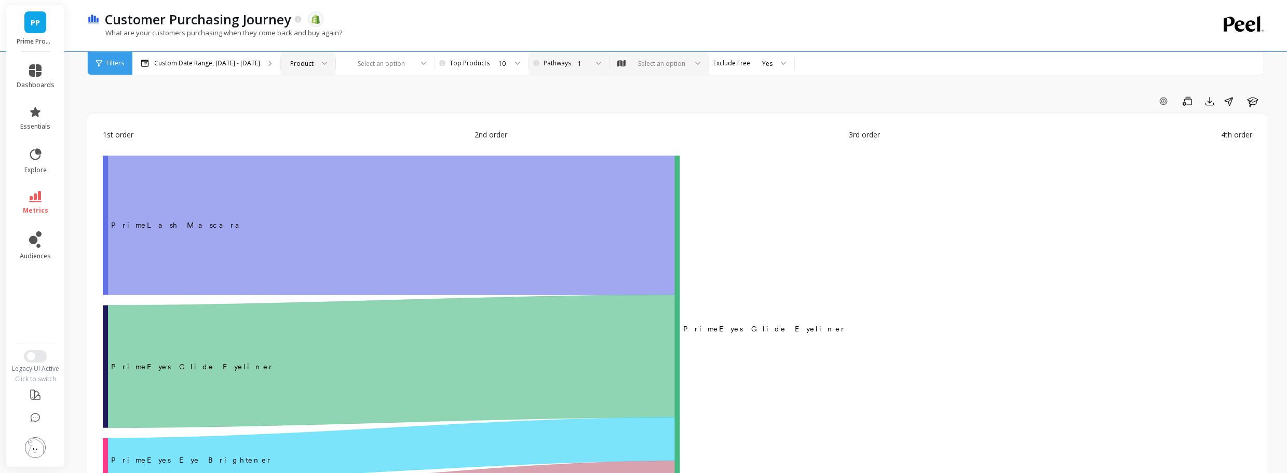
click at [584, 116] on div "1st order 2nd order 3rd order 4th order ‌PrimeLash Mascara PrimeEyes Glide Eyel…" at bounding box center [677, 399] width 1180 height 571
click at [463, 69] on div "10" at bounding box center [486, 63] width 83 height 23
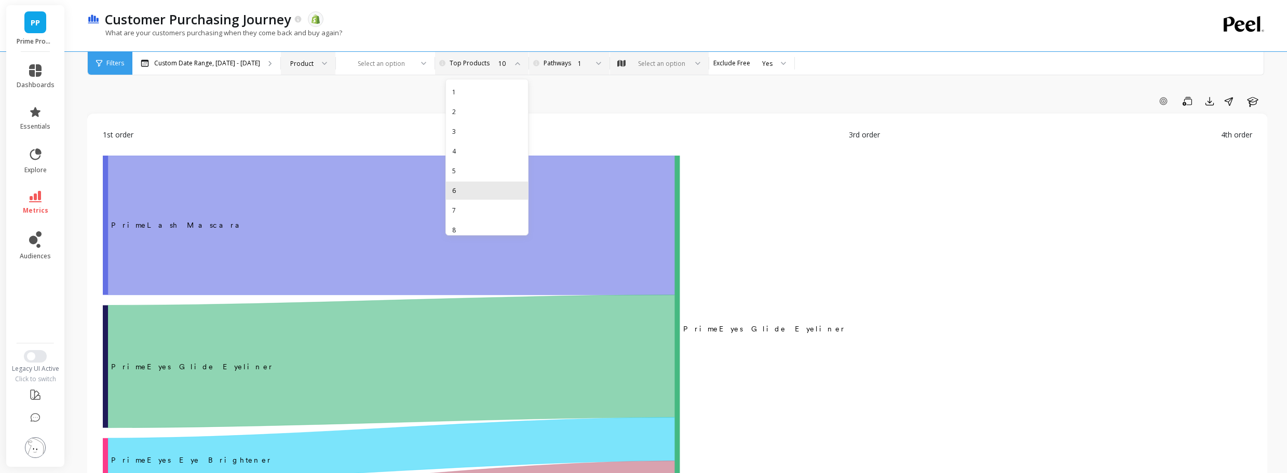
scroll to position [47, 0]
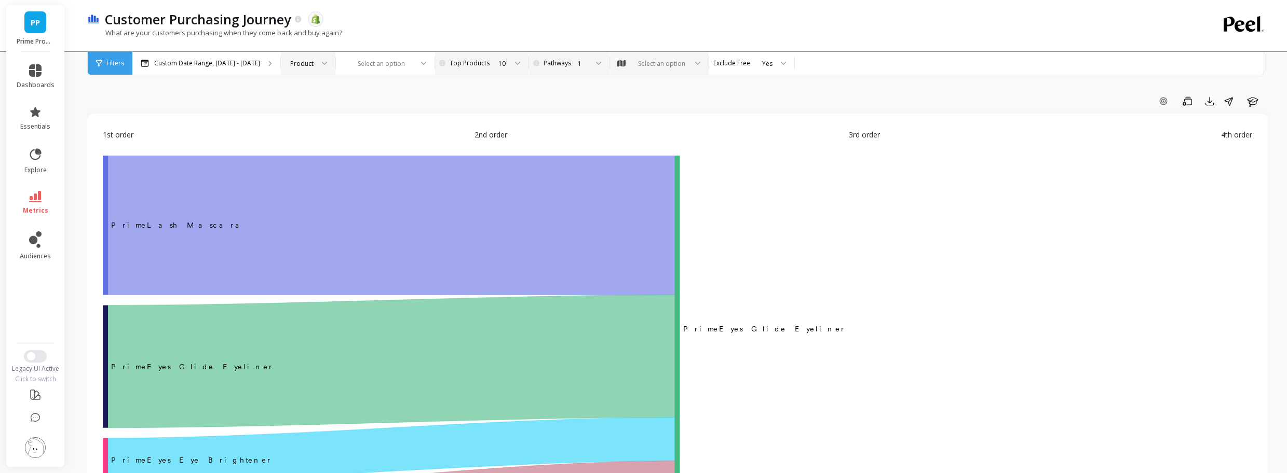
click at [561, 67] on div "1" at bounding box center [568, 64] width 39 height 10
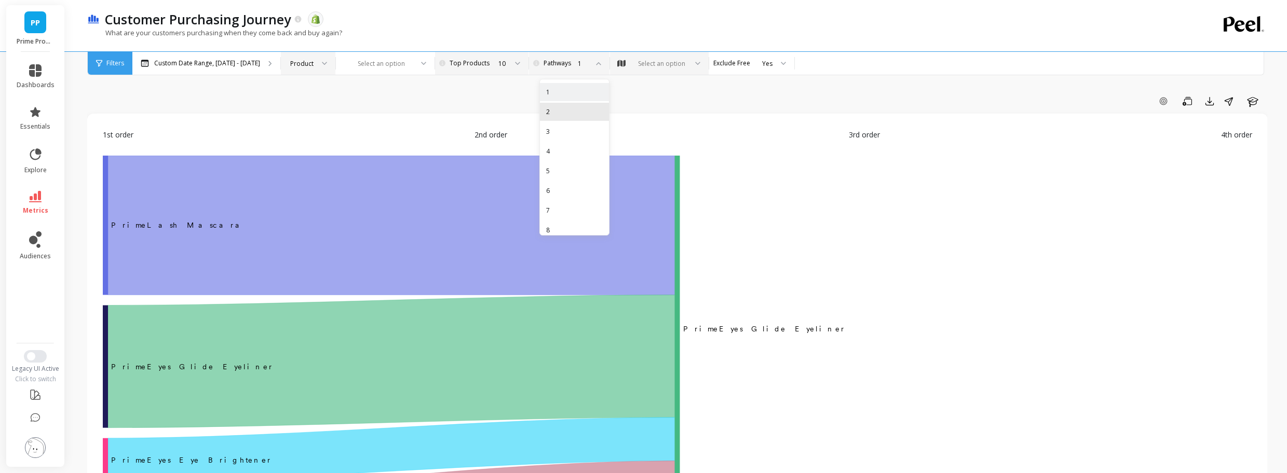
click at [565, 112] on div "2" at bounding box center [574, 112] width 57 height 10
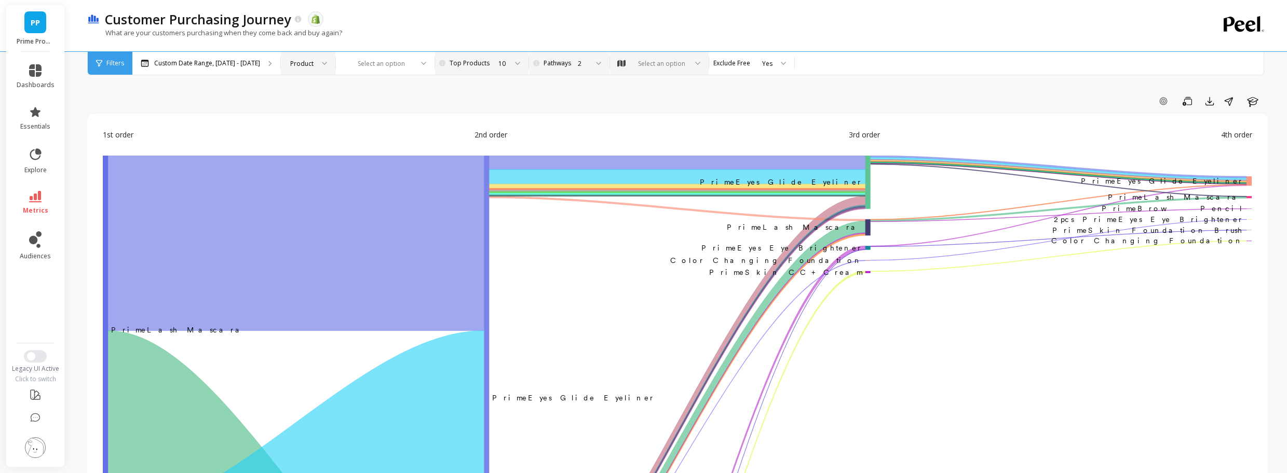
click at [555, 65] on div "2" at bounding box center [568, 64] width 39 height 10
click at [563, 94] on div "1" at bounding box center [574, 92] width 57 height 10
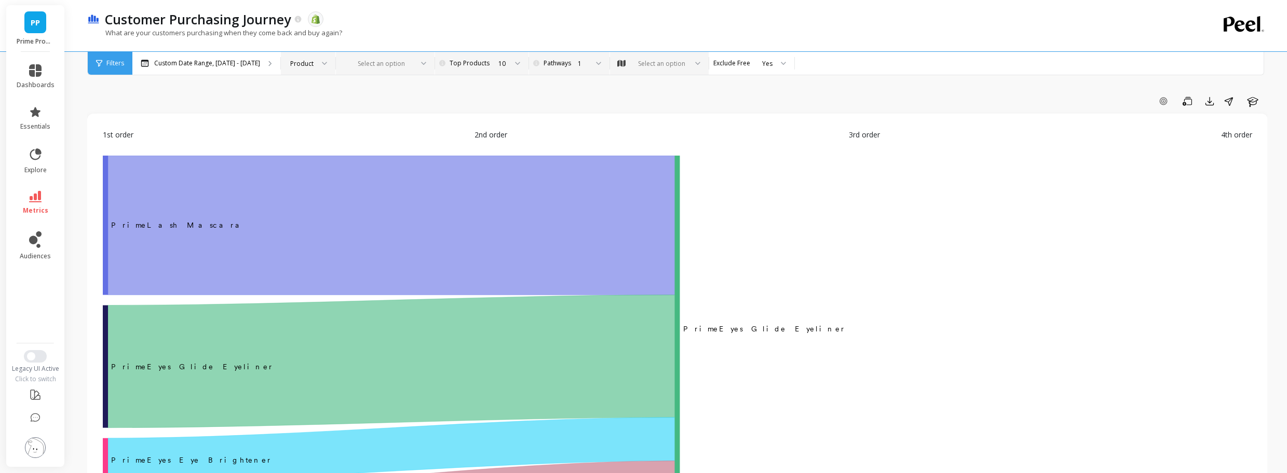
click at [398, 64] on div at bounding box center [378, 64] width 67 height 10
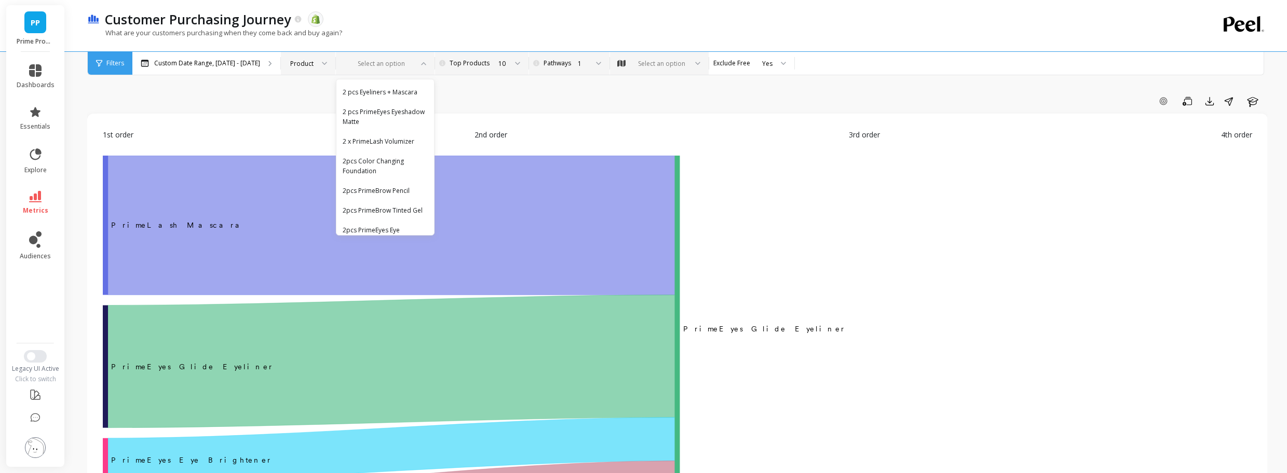
drag, startPoint x: 428, startPoint y: 93, endPoint x: 427, endPoint y: 104, distance: 10.9
click at [427, 104] on div "2 pcs Eyeliners + Mascara 2 pcs PrimeEyes Eyeshadow Matte 2 x PrimeLash Volumiz…" at bounding box center [385, 157] width 98 height 156
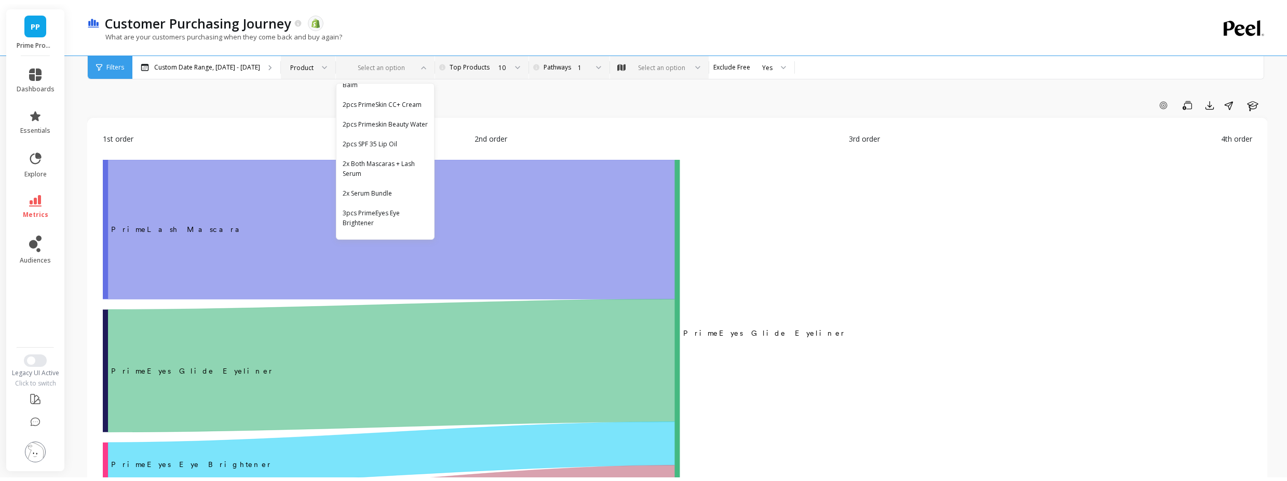
scroll to position [590, 0]
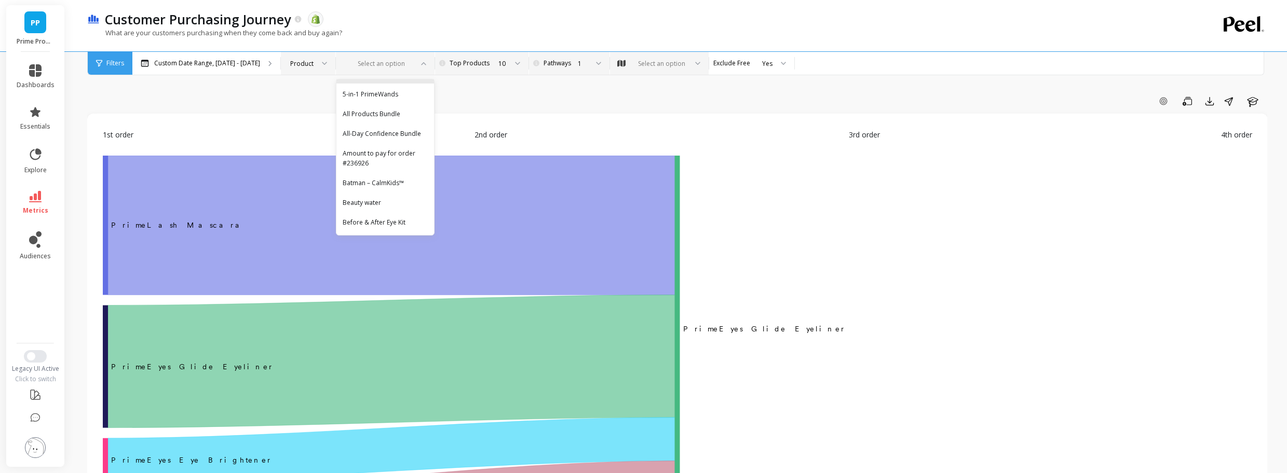
click at [415, 84] on div "5-in-1 PrimeWands" at bounding box center [385, 74] width 98 height 18
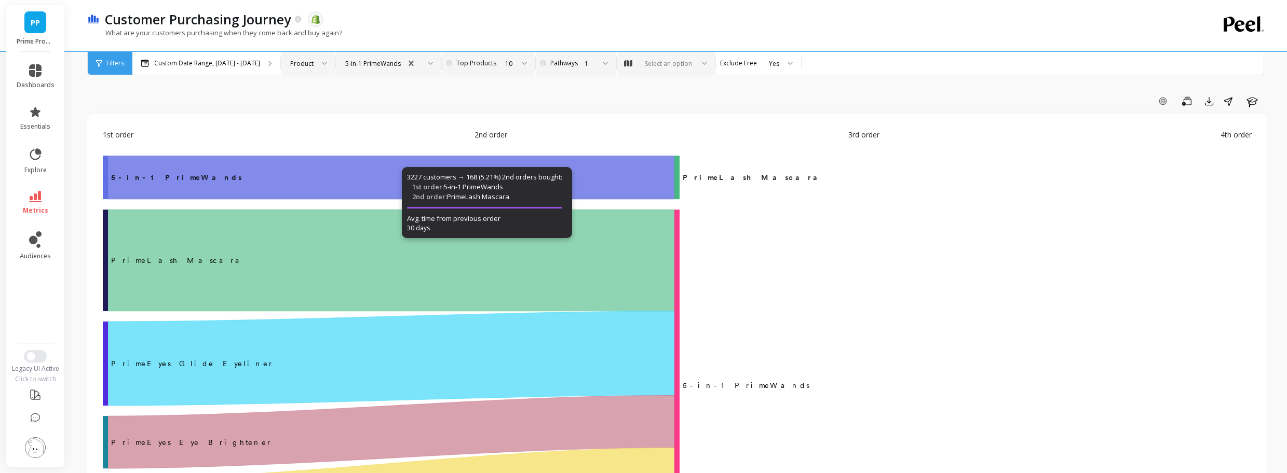
click at [522, 62] on div "10" at bounding box center [493, 63] width 83 height 23
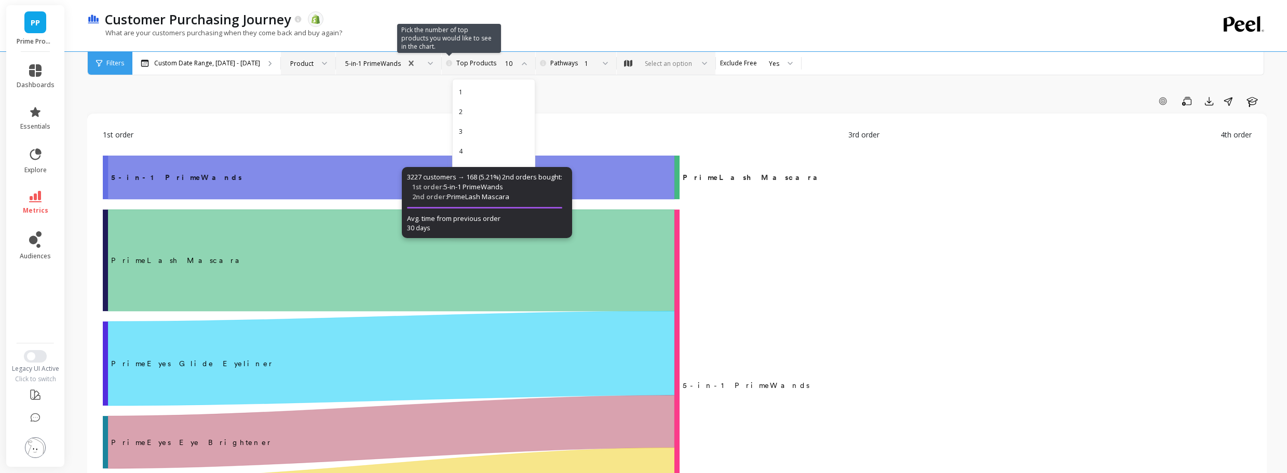
click at [446, 64] on icon at bounding box center [449, 63] width 6 height 6
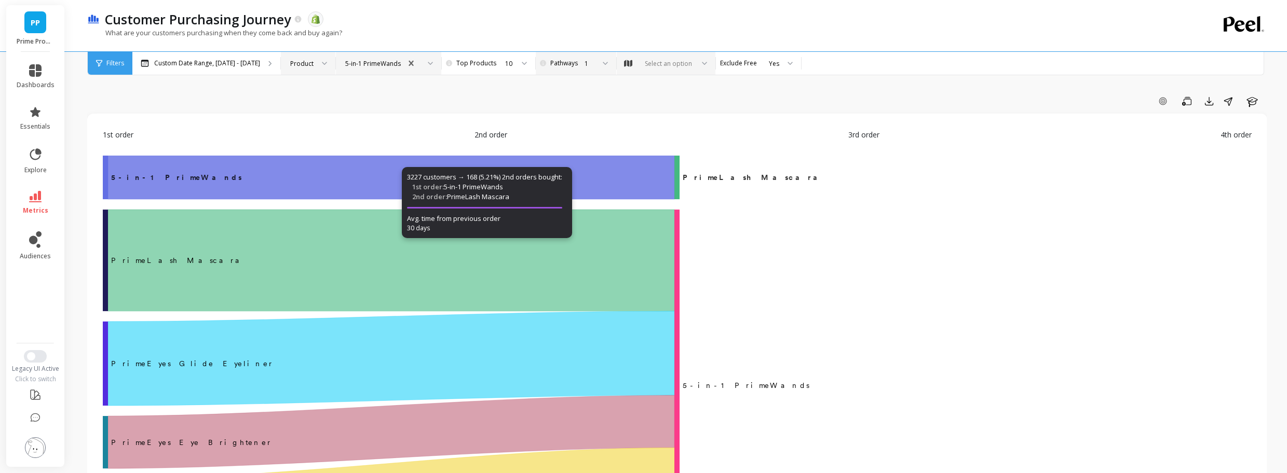
click at [425, 57] on div at bounding box center [417, 63] width 31 height 23
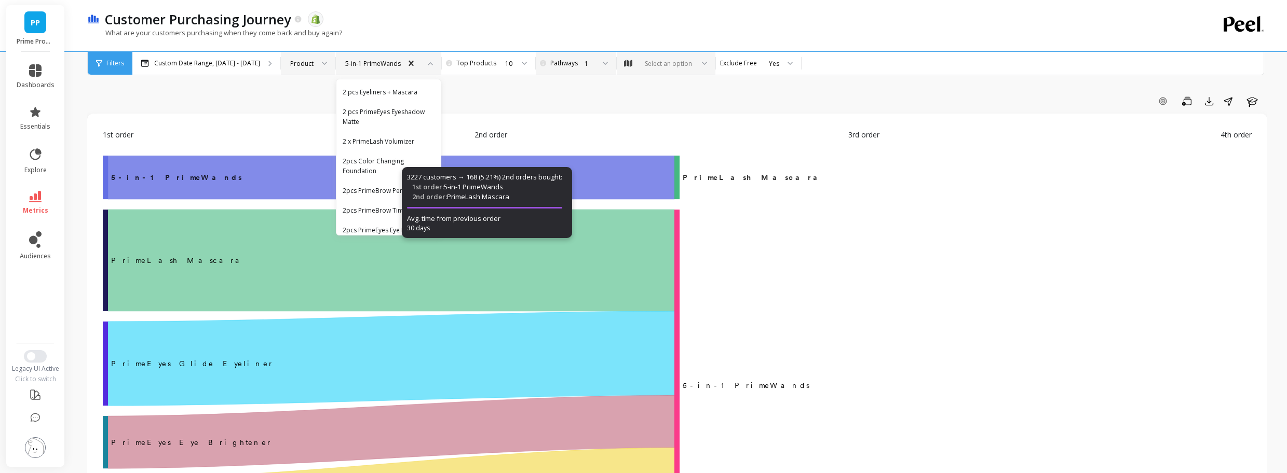
scroll to position [454, 0]
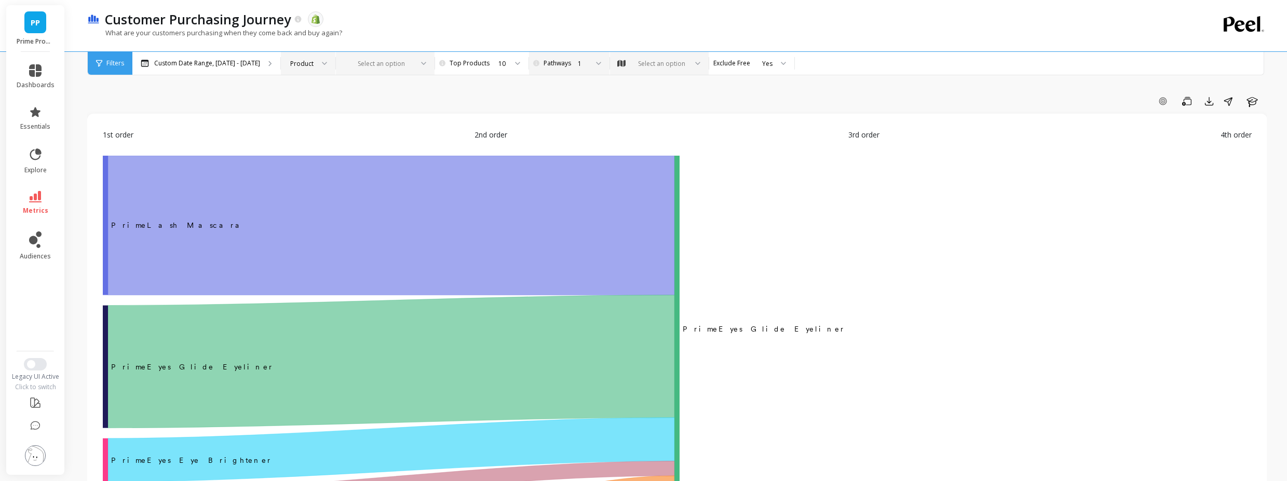
click at [464, 101] on div "Add Goal Save Export Share Learn" at bounding box center [676, 101] width 1179 height 17
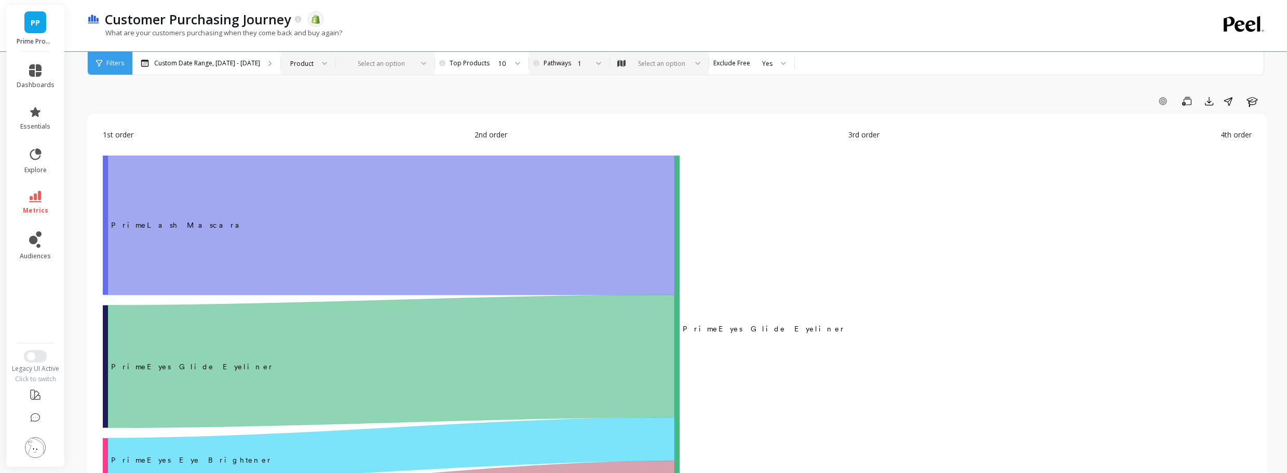
click at [589, 58] on div at bounding box center [595, 63] width 12 height 23
click at [339, 93] on div "Add Goal Save Export Share Learn" at bounding box center [676, 101] width 1179 height 17
click at [315, 69] on div at bounding box center [321, 63] width 12 height 23
click at [312, 86] on div "Product" at bounding box center [307, 92] width 53 height 18
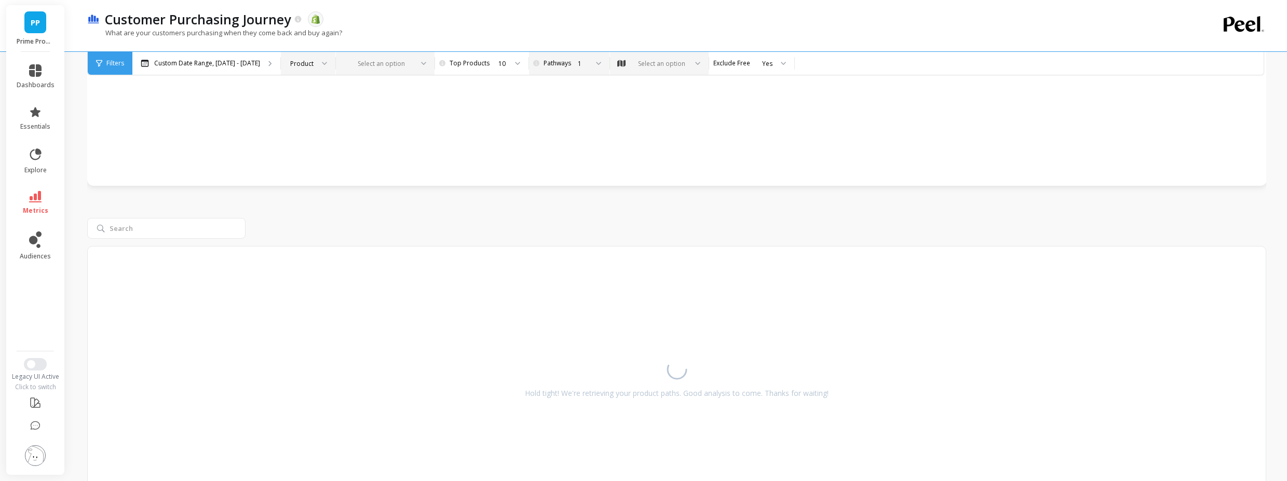
scroll to position [564, 0]
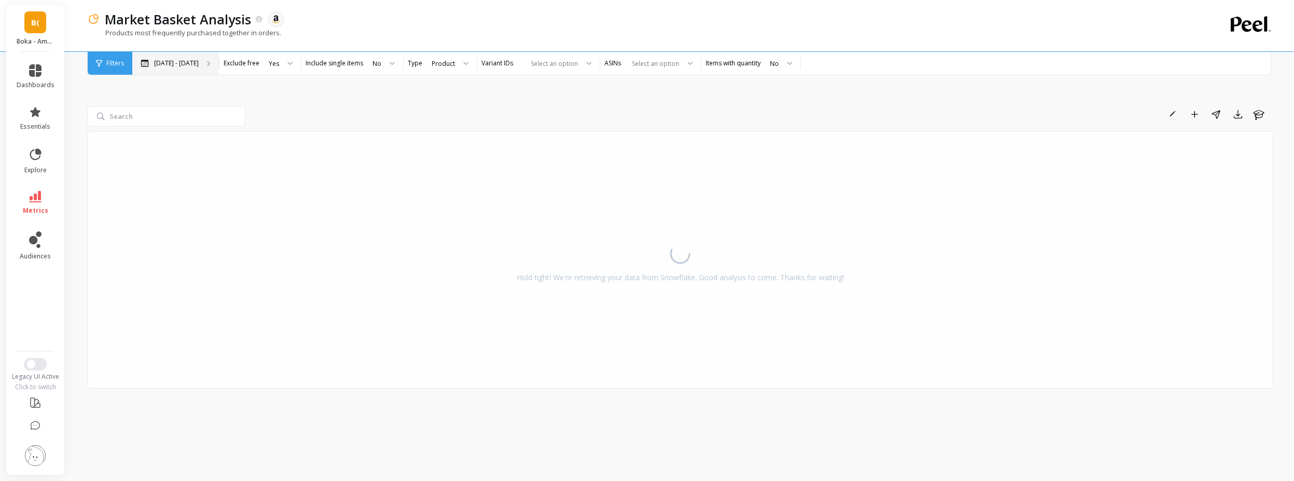
click at [168, 69] on div "[DATE] - [DATE]" at bounding box center [175, 63] width 87 height 23
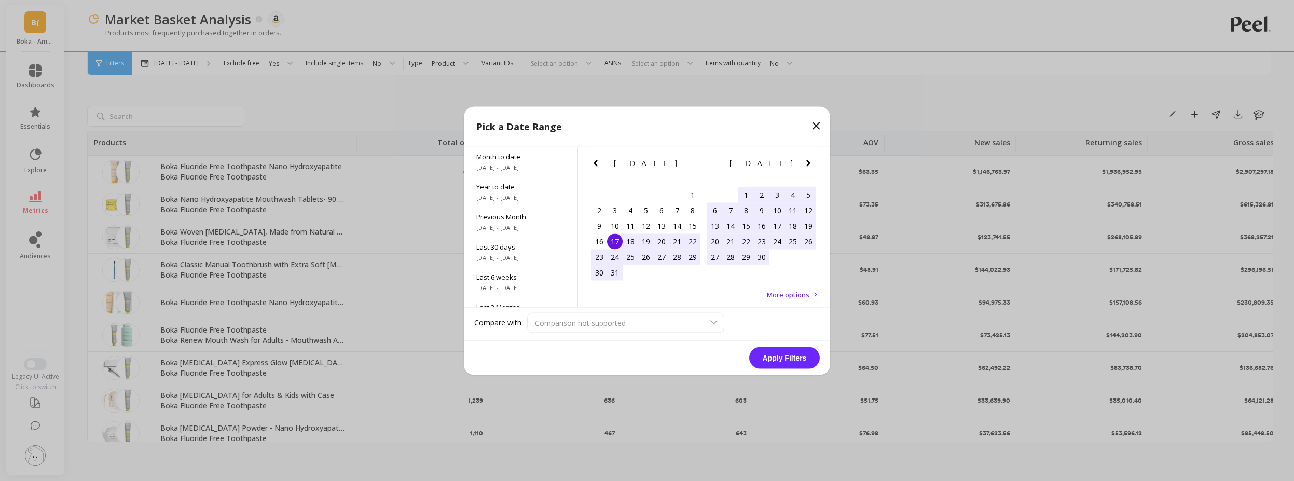
drag, startPoint x: 809, startPoint y: 163, endPoint x: 813, endPoint y: 167, distance: 5.5
click at [810, 163] on icon "Next Month" at bounding box center [808, 163] width 12 height 12
click at [794, 290] on span "More options" at bounding box center [788, 294] width 43 height 9
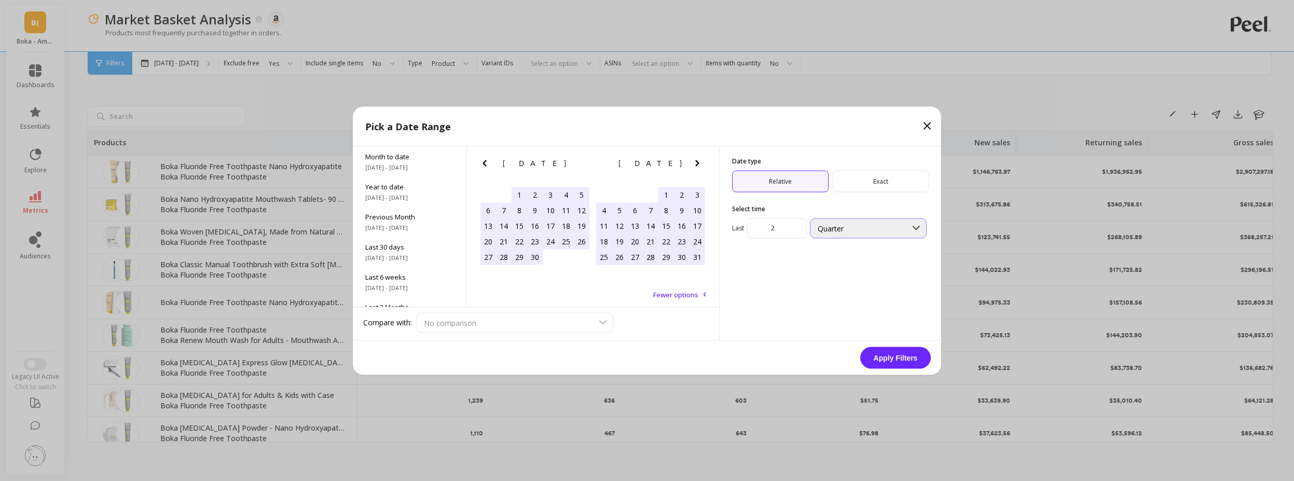
click at [824, 233] on div "Quarter" at bounding box center [868, 228] width 117 height 20
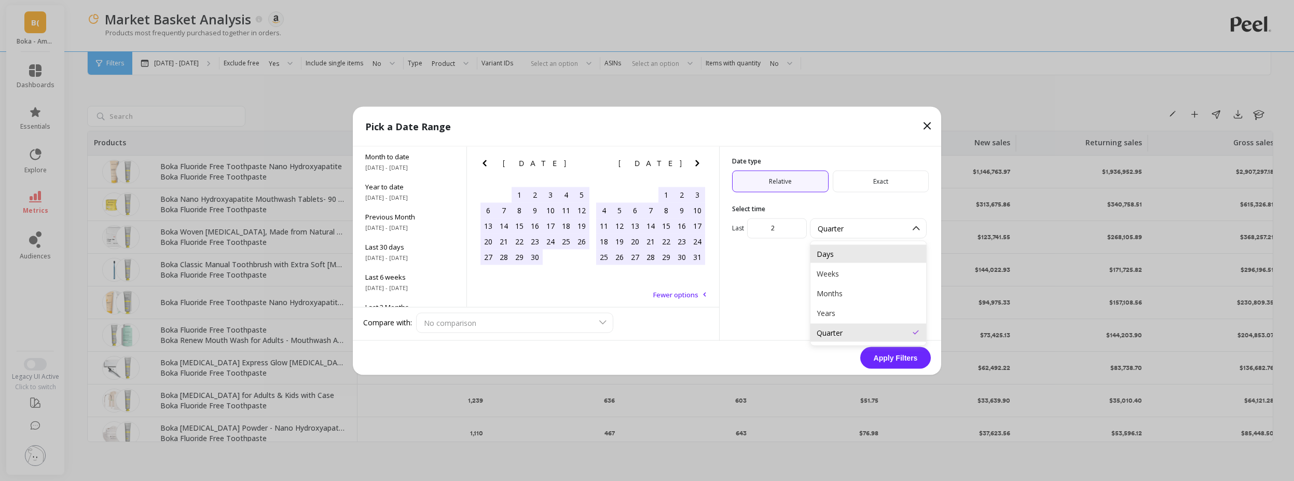
drag, startPoint x: 838, startPoint y: 258, endPoint x: 779, endPoint y: 234, distance: 64.0
click at [838, 257] on div "Days" at bounding box center [868, 254] width 103 height 10
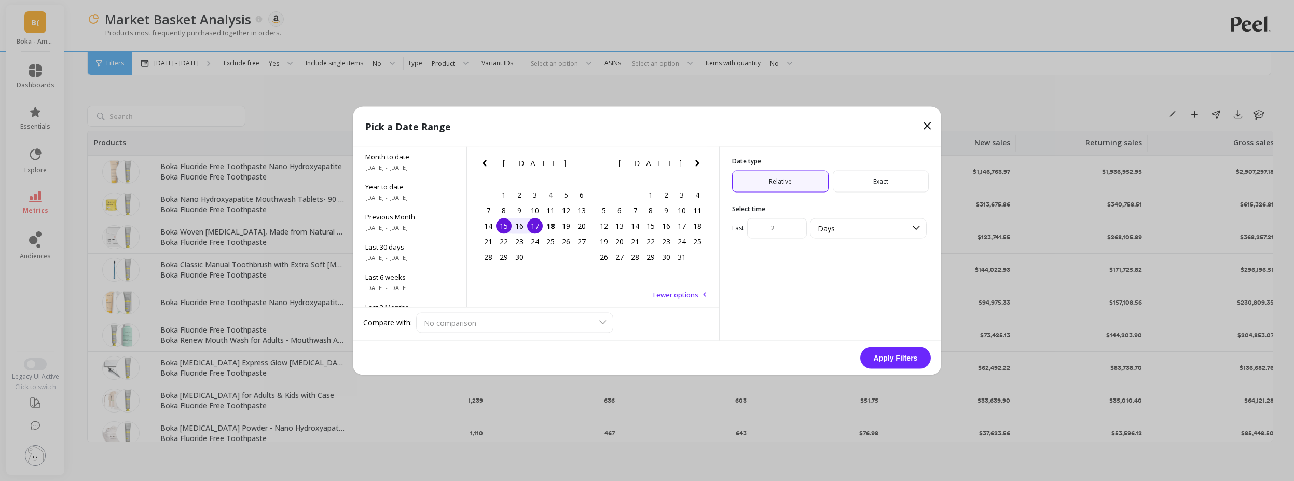
click at [772, 230] on input "2" at bounding box center [777, 228] width 60 height 20
type input "7"
click at [893, 312] on div "Date type Relative Exact Select time Last 7 option Days, selected. Days" at bounding box center [830, 243] width 222 height 194
click at [902, 366] on button "Apply Filters" at bounding box center [896, 358] width 71 height 22
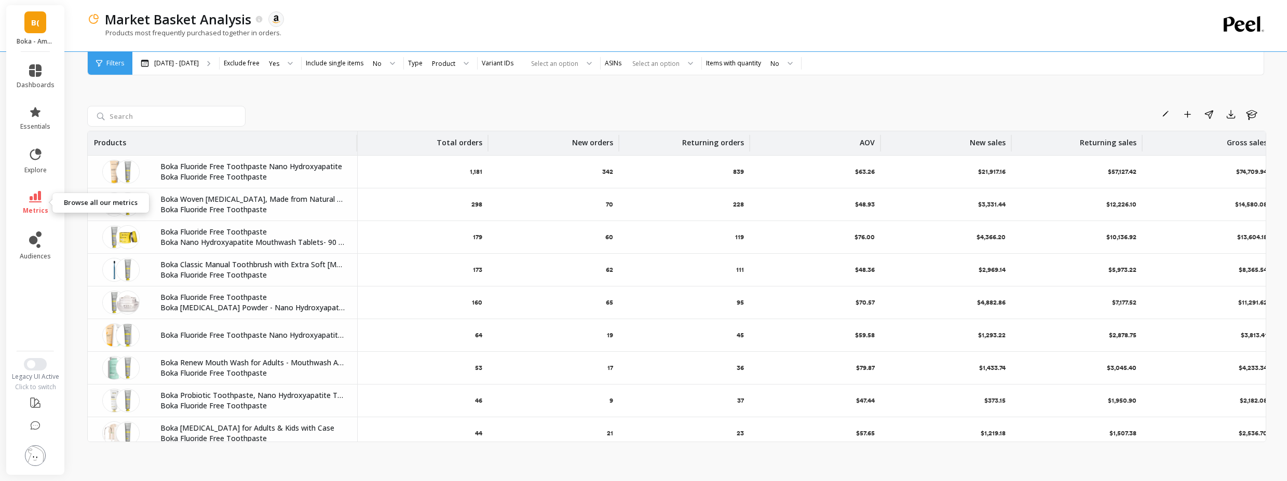
click at [35, 196] on icon at bounding box center [35, 196] width 12 height 11
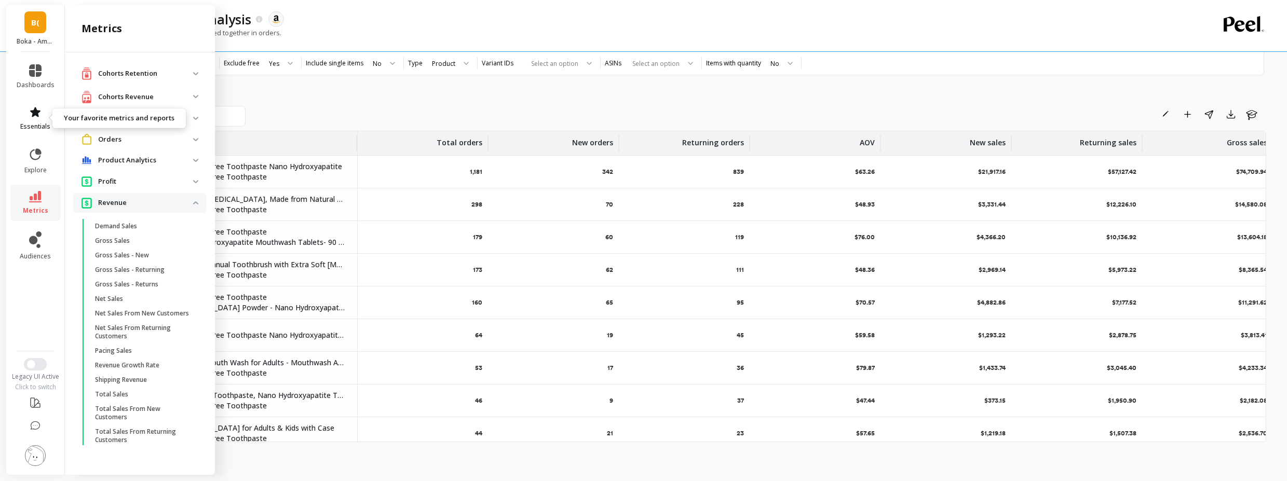
click at [44, 119] on link "essentials" at bounding box center [36, 118] width 38 height 25
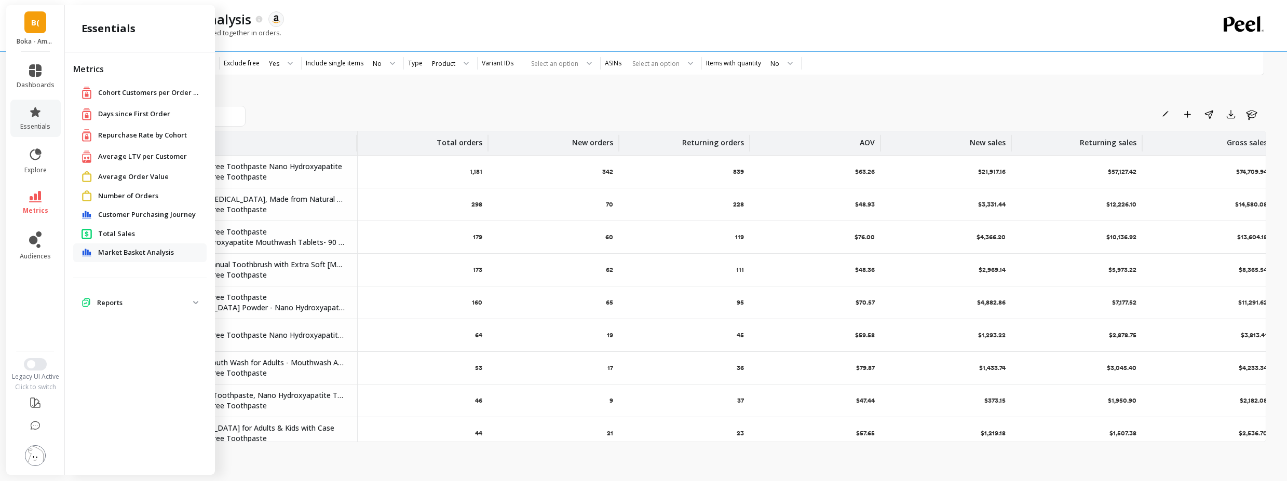
click at [133, 214] on span "Customer Purchasing Journey" at bounding box center [147, 215] width 98 height 10
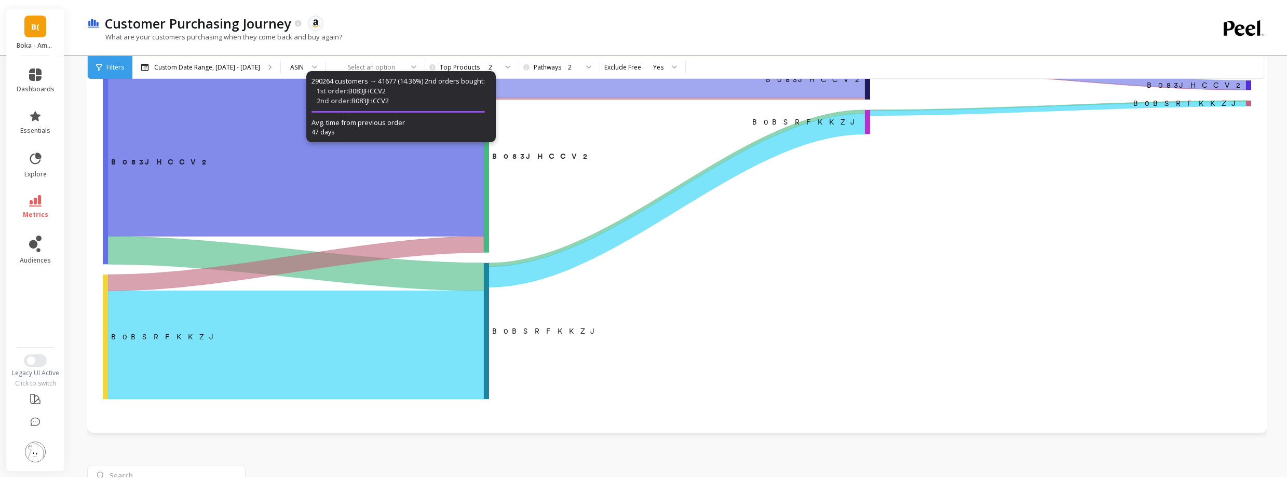
scroll to position [345, 0]
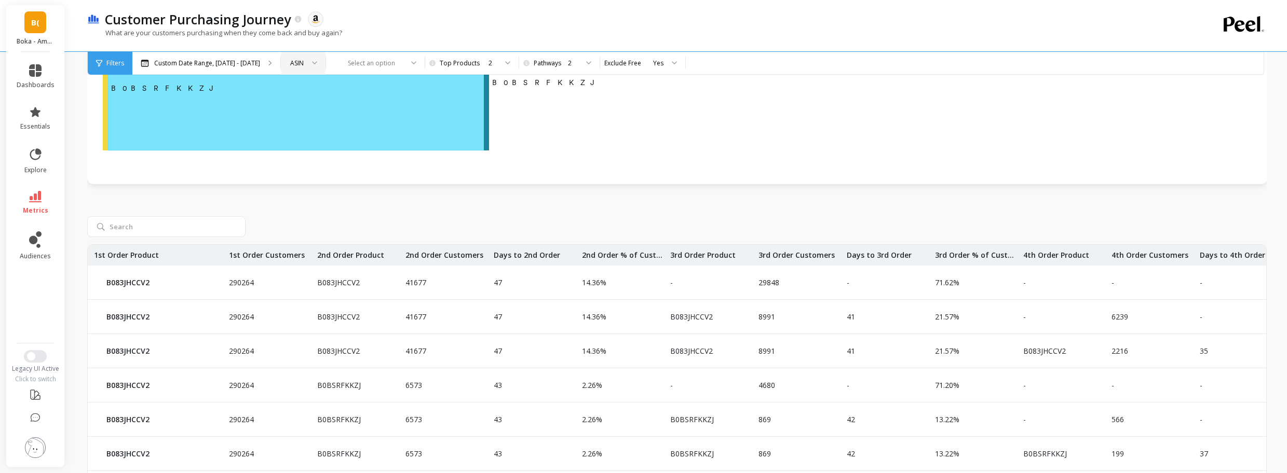
click at [292, 65] on div "ASIN" at bounding box center [296, 63] width 13 height 10
click at [294, 113] on div "SKU" at bounding box center [303, 112] width 31 height 10
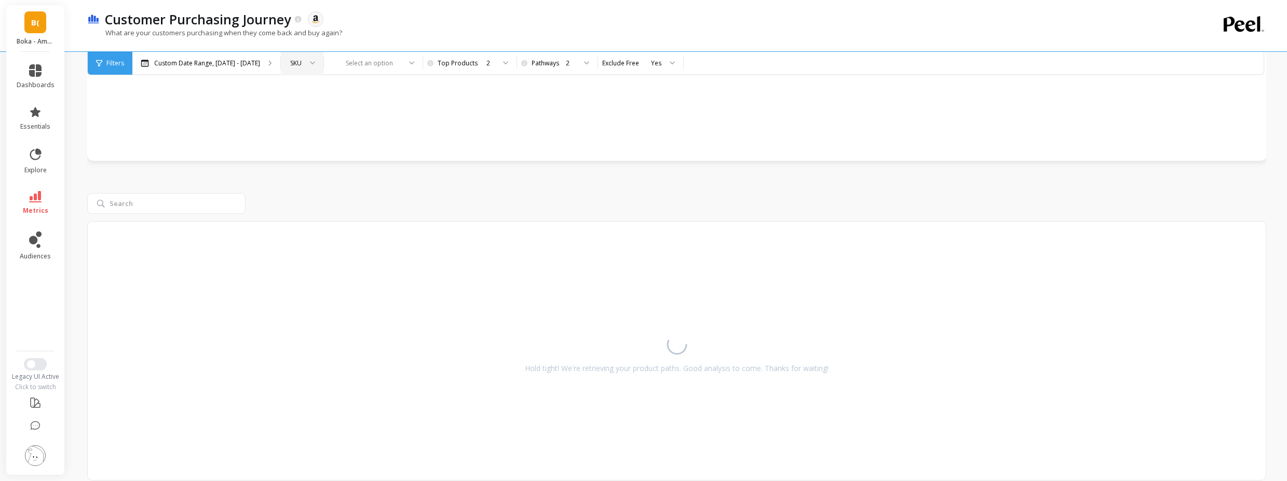
scroll to position [346, 0]
click at [77, 198] on div "Customer Purchasing Journey The data you are viewing comes from: Amazon Seller …" at bounding box center [679, 99] width 1216 height 890
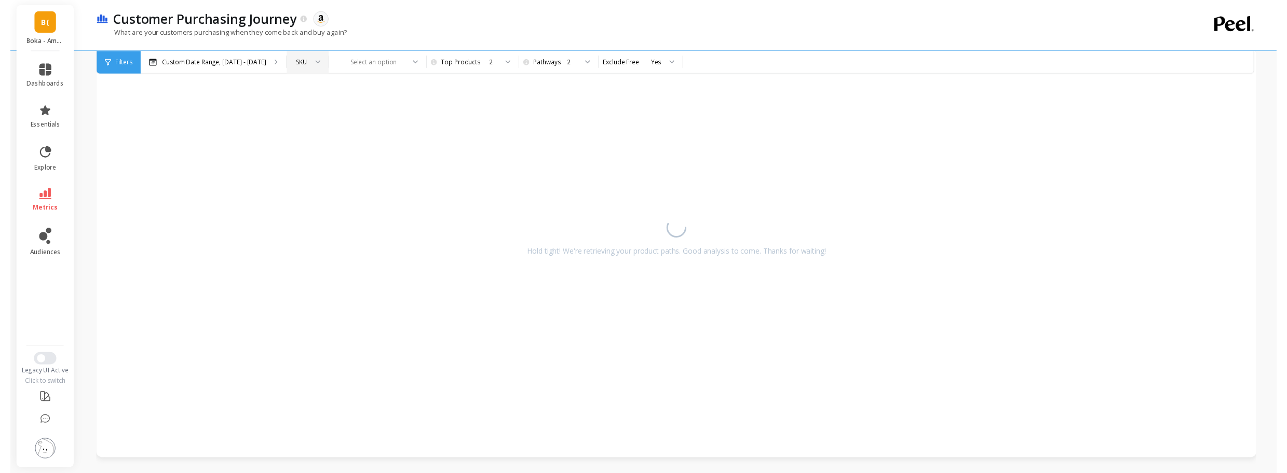
scroll to position [35, 0]
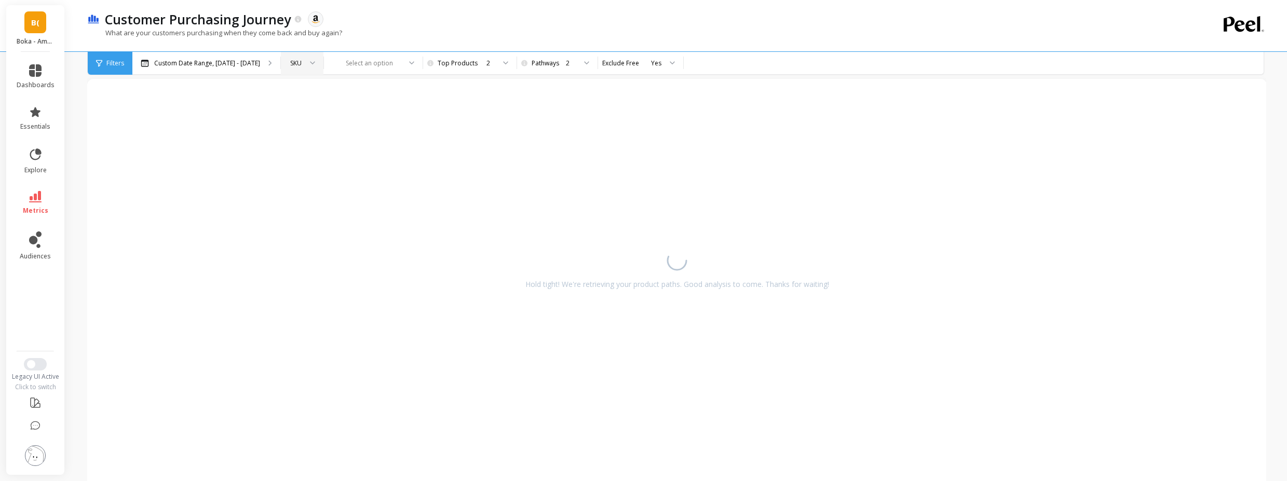
click at [290, 64] on div "SKU" at bounding box center [295, 63] width 11 height 10
click at [296, 92] on div "ASIN" at bounding box center [302, 92] width 29 height 10
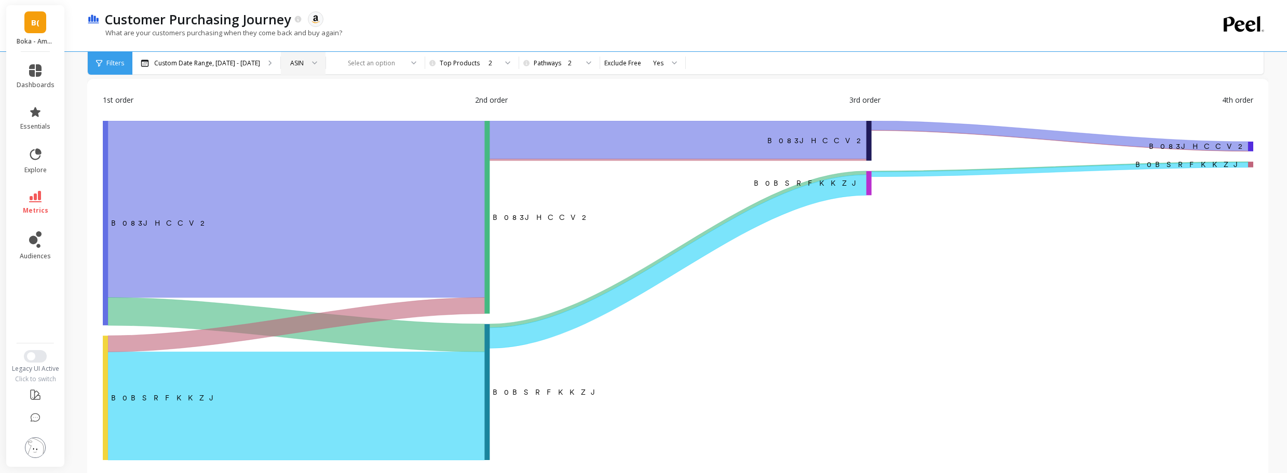
click at [81, 127] on div "Customer Purchasing Journey The data you are viewing comes from: Amazon Seller …" at bounding box center [680, 436] width 1218 height 943
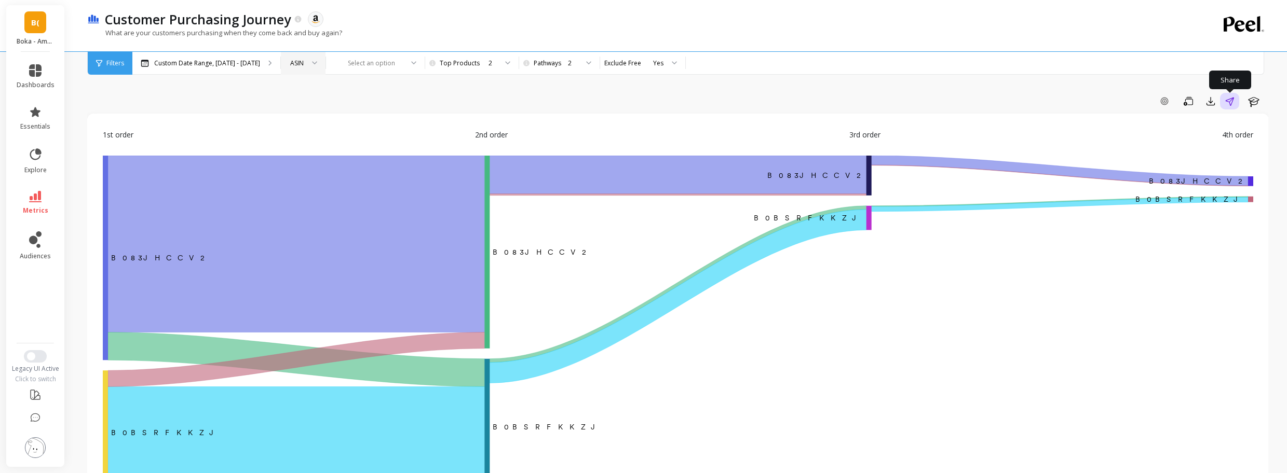
click at [1229, 109] on button "Share" at bounding box center [1229, 101] width 19 height 17
click at [711, 42] on div "What are your customers purchasing when they come back and buy again?" at bounding box center [634, 38] width 1094 height 20
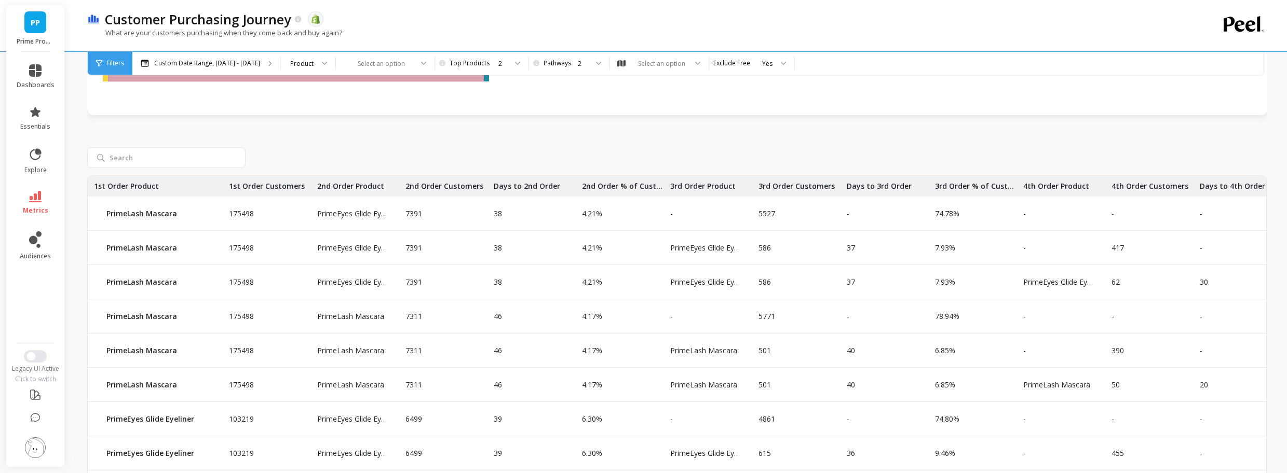
scroll to position [345, 0]
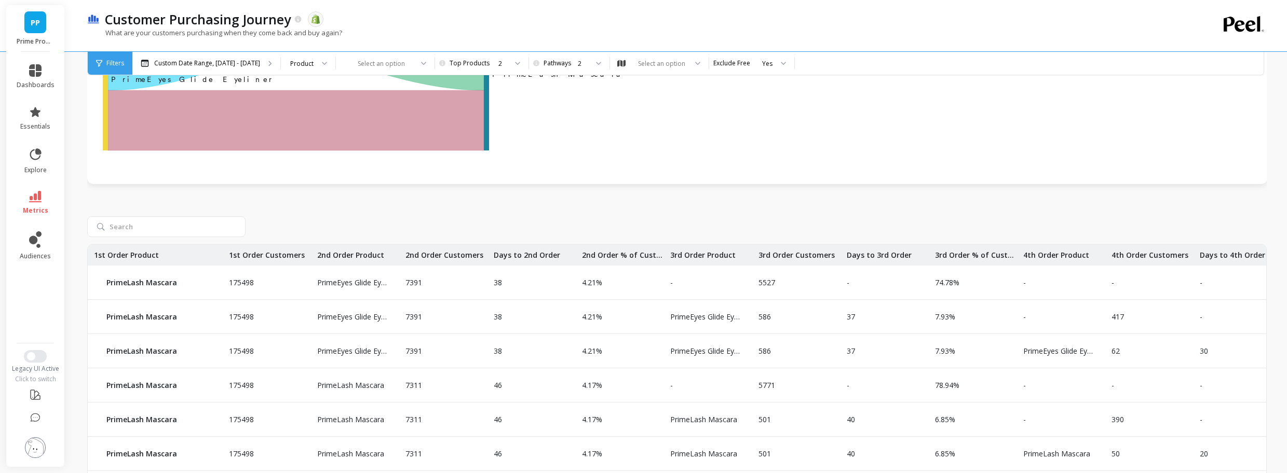
click at [78, 198] on div "Customer Purchasing Journey The data you are viewing comes from: Shopify What a…" at bounding box center [679, 126] width 1217 height 943
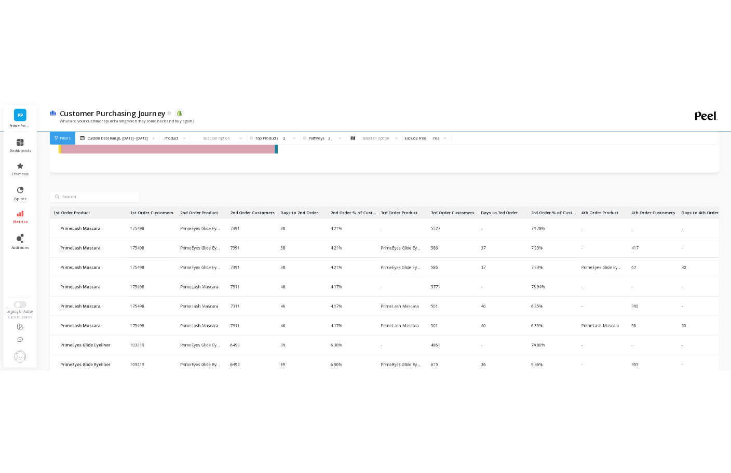
scroll to position [407, 0]
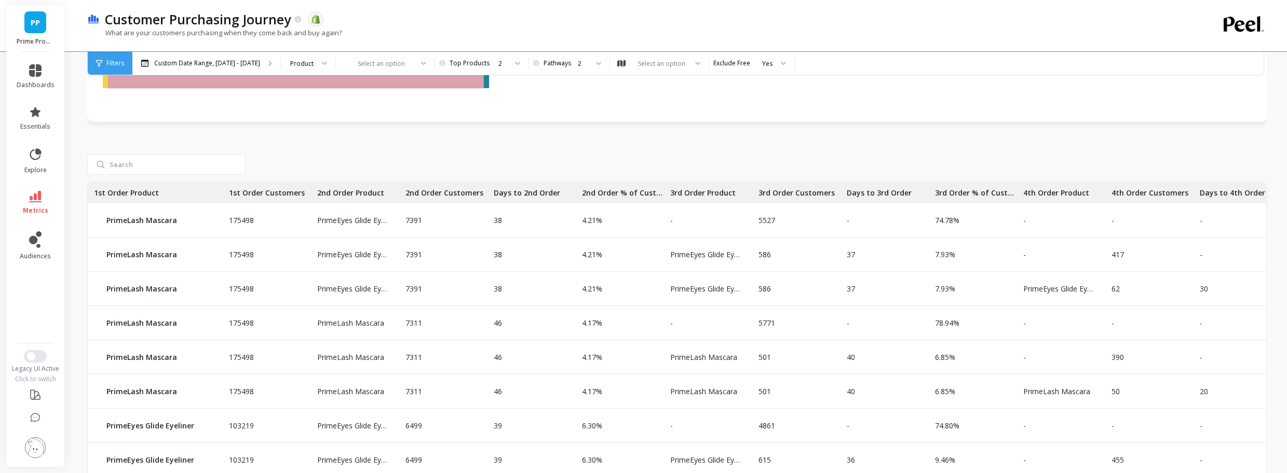
click at [75, 133] on div "Customer Purchasing Journey The data you are viewing comes from: Shopify What a…" at bounding box center [679, 64] width 1217 height 943
click at [77, 135] on div "Customer Purchasing Journey The data you are viewing comes from: Shopify What a…" at bounding box center [679, 64] width 1217 height 943
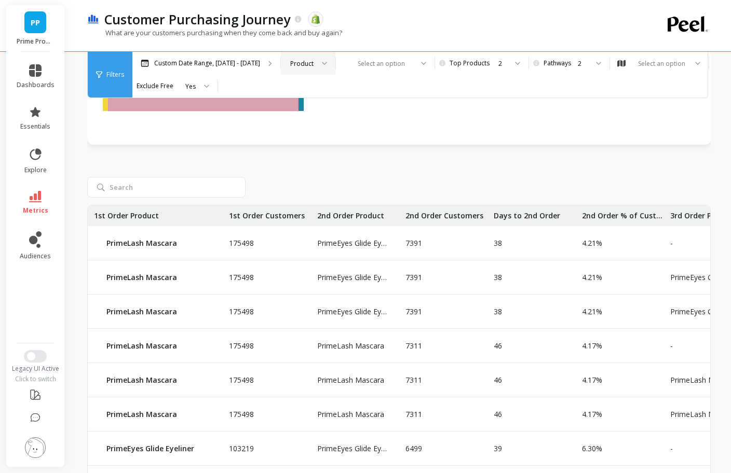
click at [326, 70] on div "Product" at bounding box center [308, 63] width 54 height 23
click at [309, 169] on div "Variant" at bounding box center [308, 171] width 41 height 10
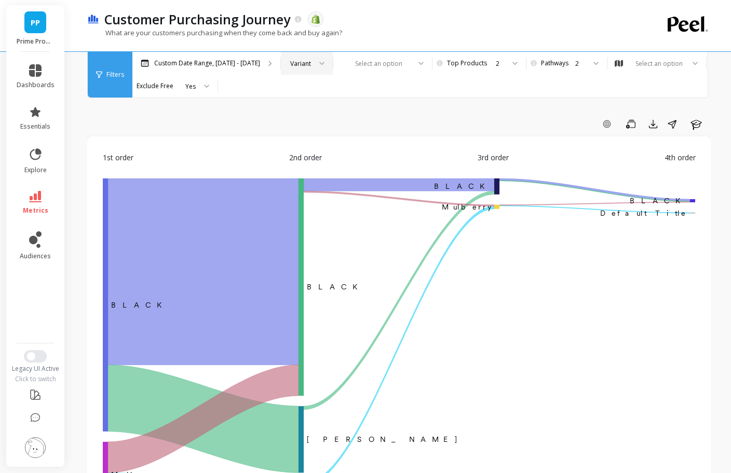
click at [312, 72] on div at bounding box center [318, 63] width 12 height 23
click at [310, 80] on div "Product Product Type SKU Vendor Variant" at bounding box center [306, 136] width 51 height 114
click at [302, 89] on div "Product" at bounding box center [307, 92] width 38 height 10
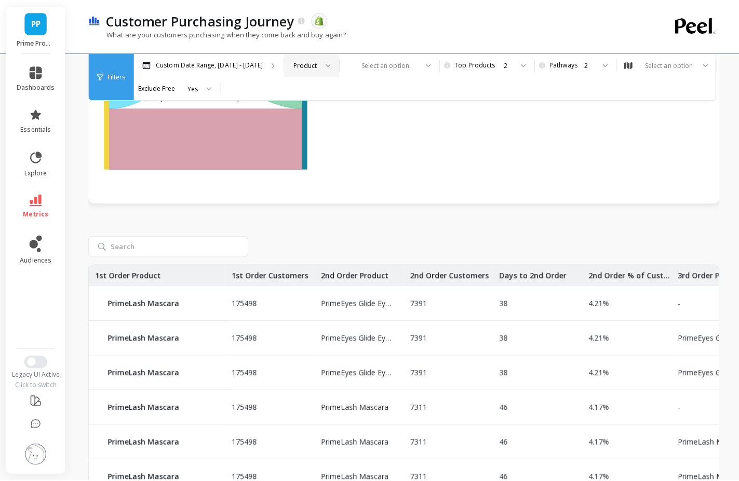
scroll to position [374, 0]
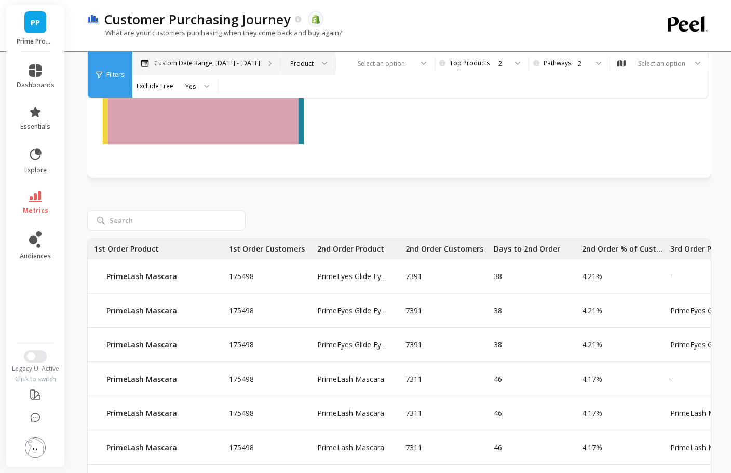
click at [224, 52] on div "Custom Date Range, [DATE] - [DATE]" at bounding box center [206, 63] width 148 height 23
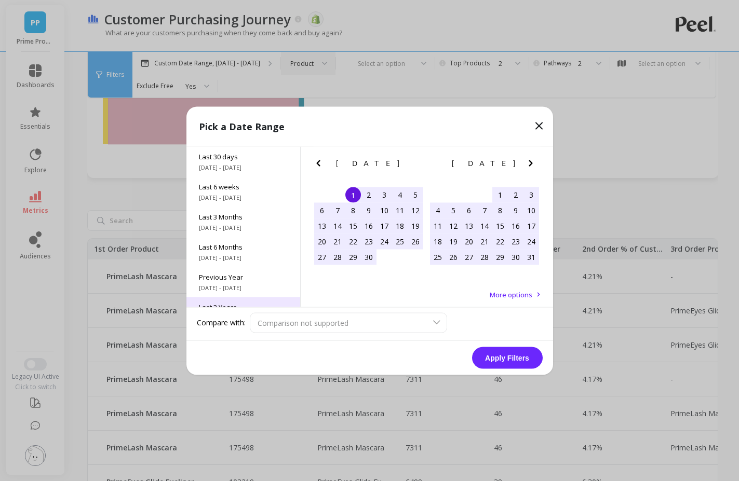
scroll to position [141, 0]
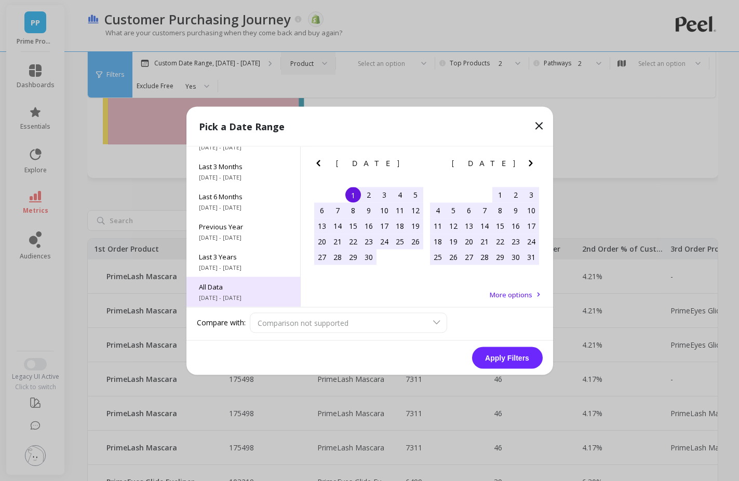
click at [249, 286] on span "All Data" at bounding box center [243, 286] width 89 height 9
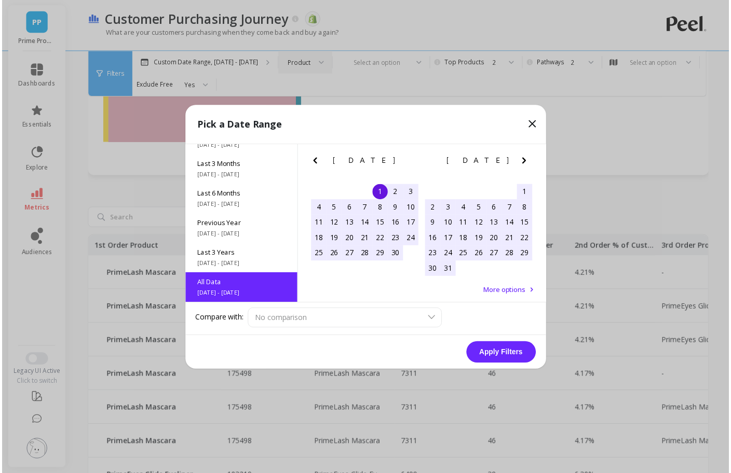
scroll to position [1, 0]
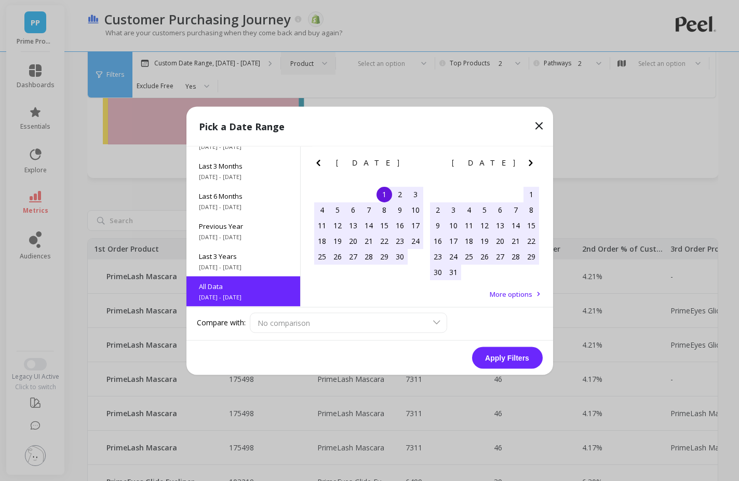
click at [495, 370] on div "Apply Filters" at bounding box center [369, 357] width 366 height 34
click at [504, 360] on button "Apply Filters" at bounding box center [507, 358] width 71 height 22
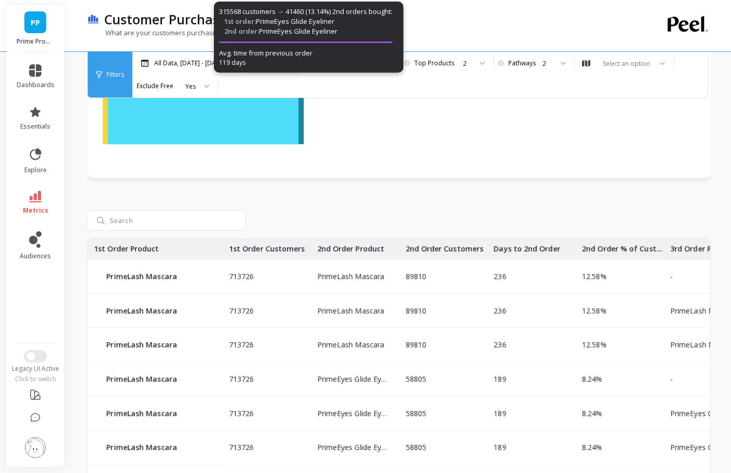
click at [347, 209] on div "713726 PrimeLash Mascara 89810 236 12.58% - 49273 713726 PrimeLash Mascara 8981…" at bounding box center [398, 369] width 623 height 362
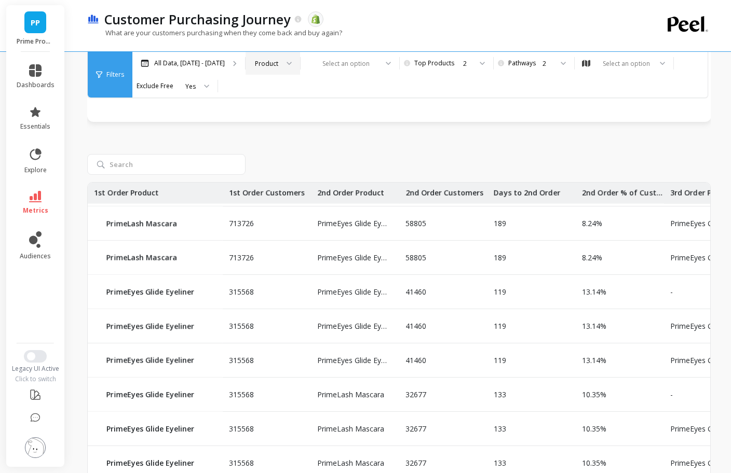
scroll to position [142, 0]
click at [471, 65] on div "2" at bounding box center [445, 64] width 52 height 10
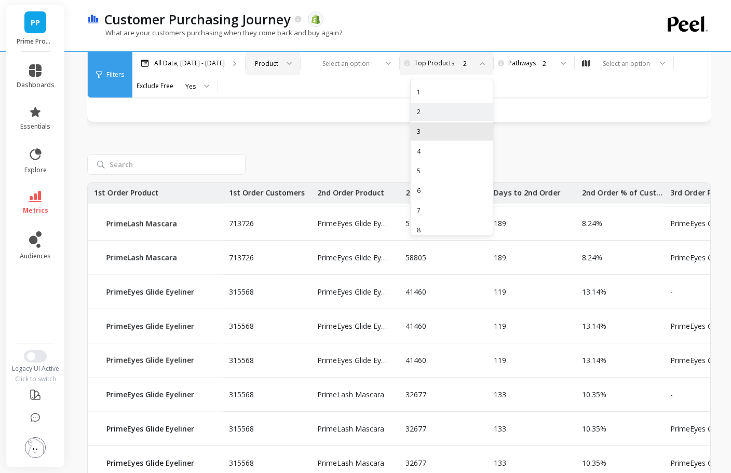
click at [465, 135] on div "3" at bounding box center [452, 132] width 70 height 10
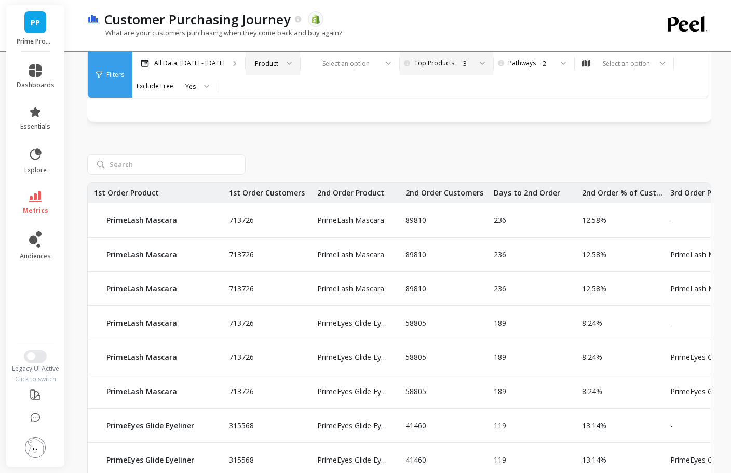
click at [361, 143] on div "713726 PrimeLash Mascara 89810 236 12.58% - 49273 713726 PrimeLash Mascara 8981…" at bounding box center [399, 313] width 624 height 362
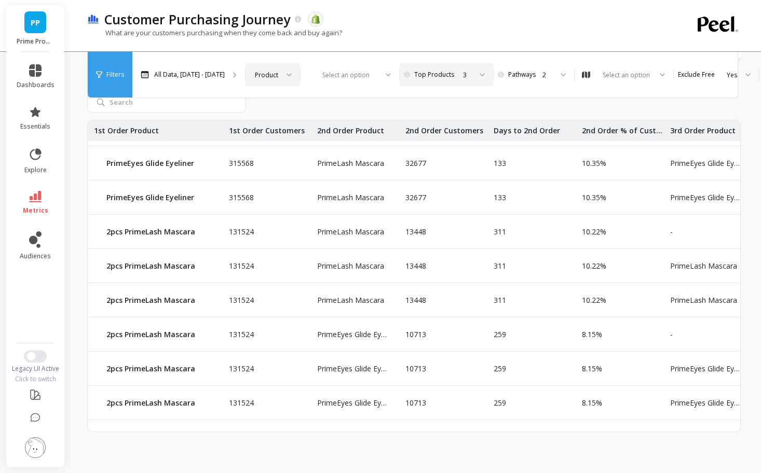
scroll to position [347, 0]
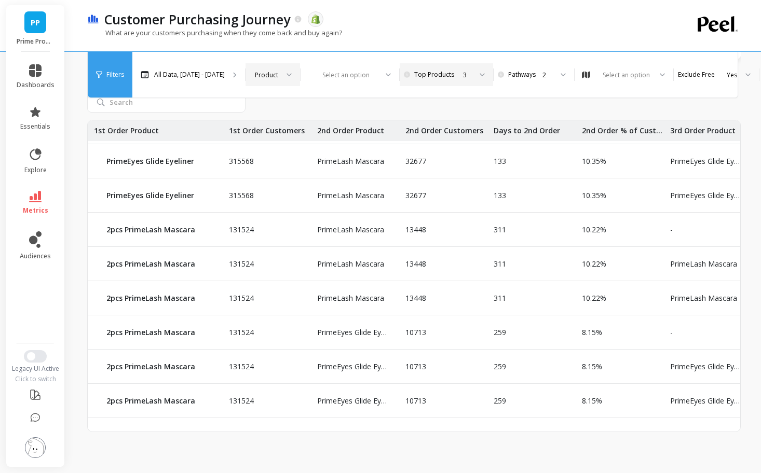
click at [278, 70] on div "Product" at bounding box center [266, 75] width 23 height 10
click at [291, 94] on div "Product" at bounding box center [272, 103] width 53 height 18
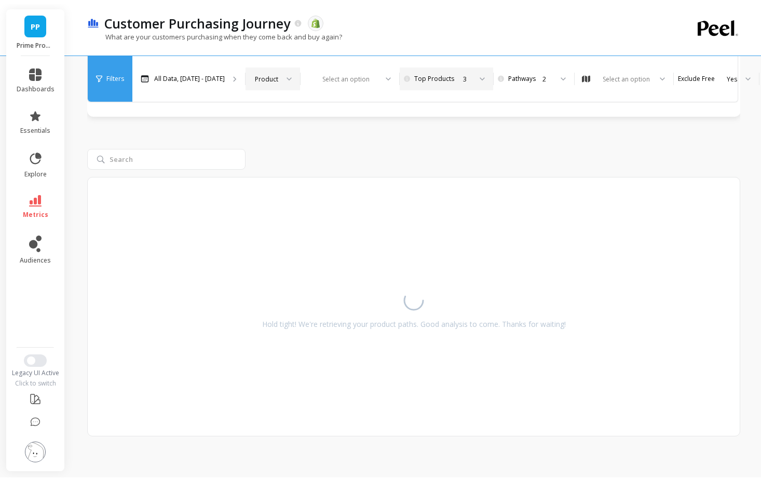
scroll to position [431, 0]
